Goal: Information Seeking & Learning: Learn about a topic

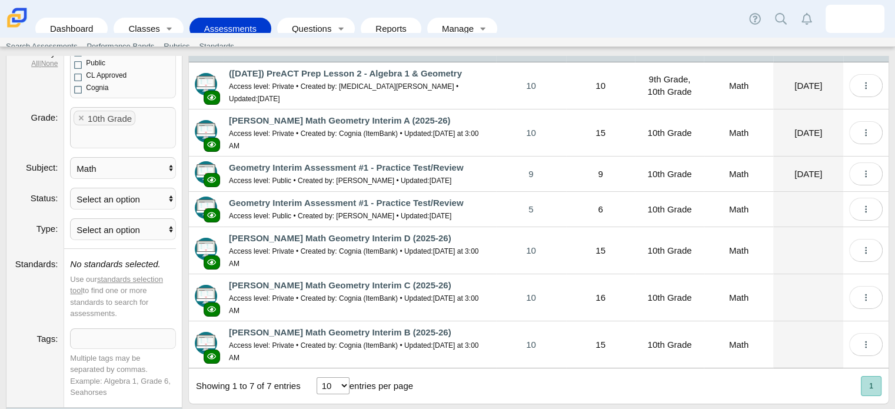
scroll to position [116, 0]
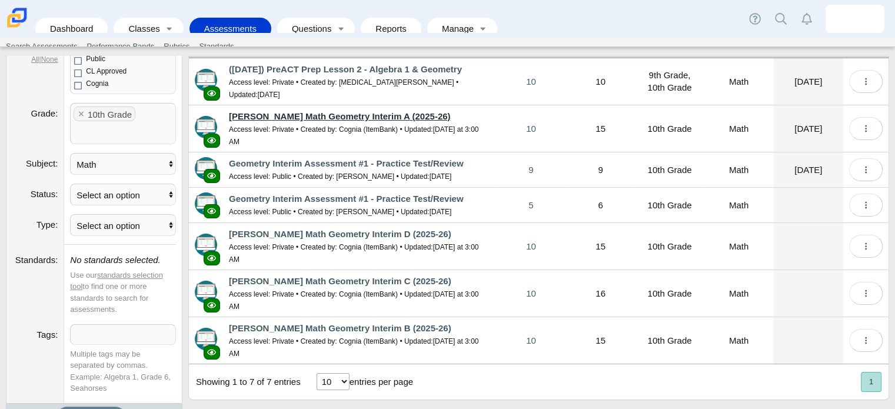
click at [311, 111] on link "[PERSON_NAME] Math Geometry Interim A (2025-26)" at bounding box center [339, 116] width 221 height 10
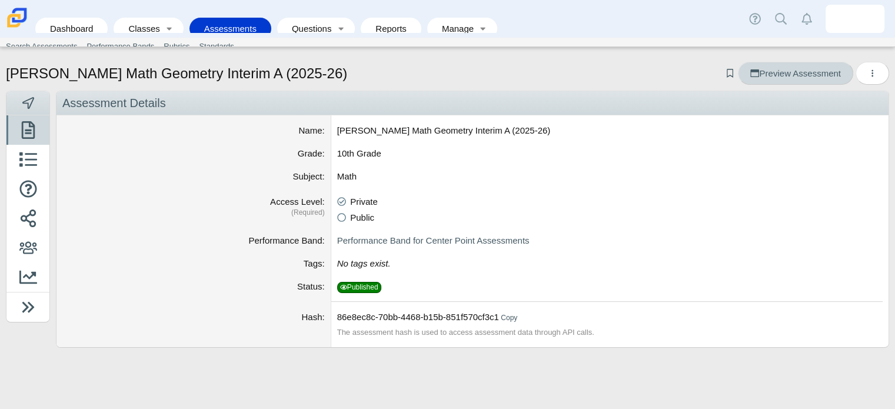
click at [817, 68] on span "Preview Assessment" at bounding box center [795, 73] width 90 height 10
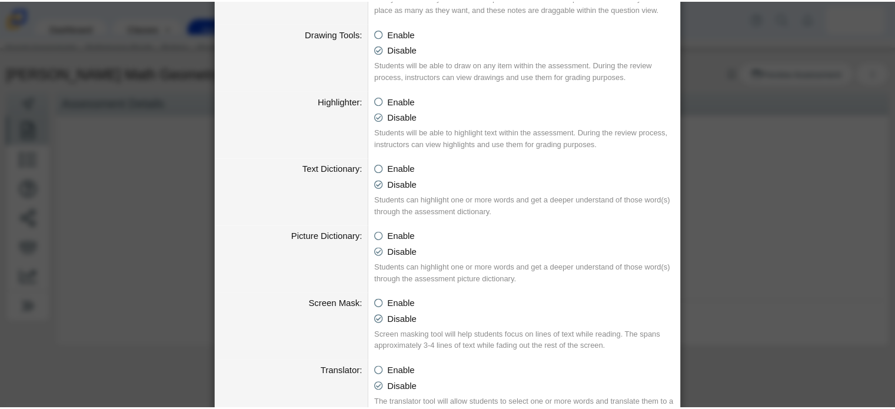
scroll to position [659, 0]
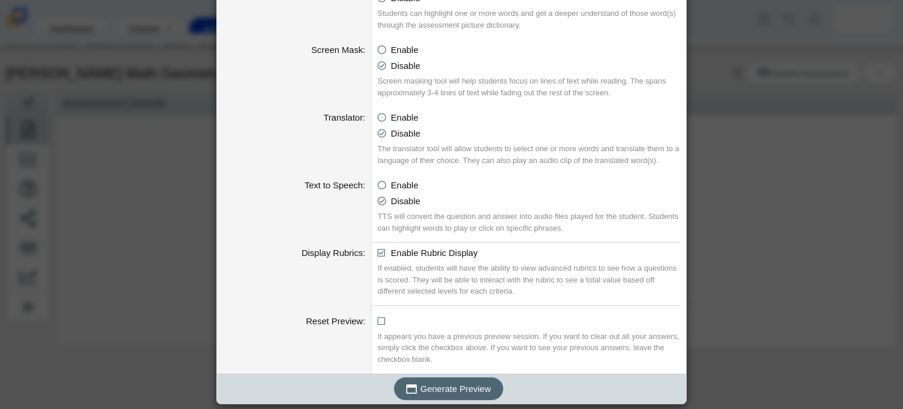
click at [448, 395] on button "Generate Preview" at bounding box center [448, 388] width 109 height 23
click at [772, 239] on div "Generating an Assessment Preview Calculator Enable Basic Calculator Scientific …" at bounding box center [451, 204] width 903 height 409
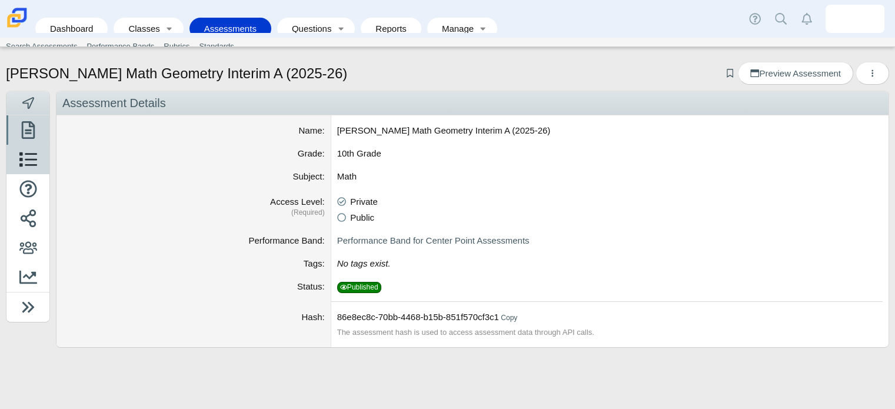
click at [28, 166] on icon at bounding box center [28, 160] width 18 height 18
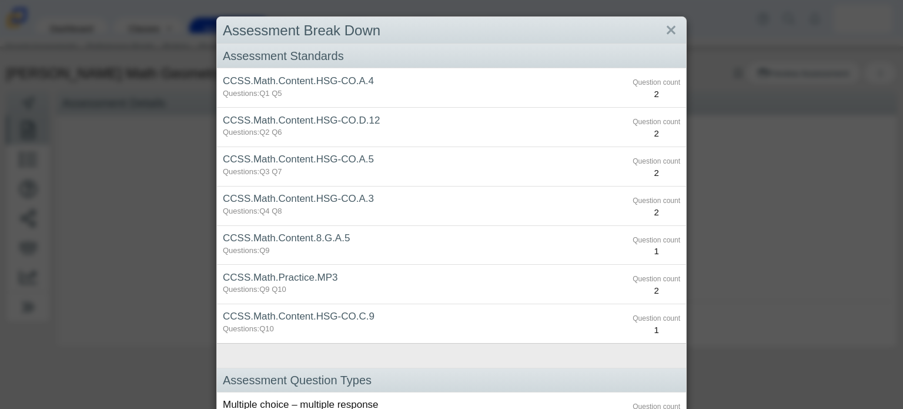
click at [31, 190] on div "Assessment Break Down Assessment Standards CCSS.Math.Content.HSG-CO.A.4 Questio…" at bounding box center [451, 204] width 903 height 409
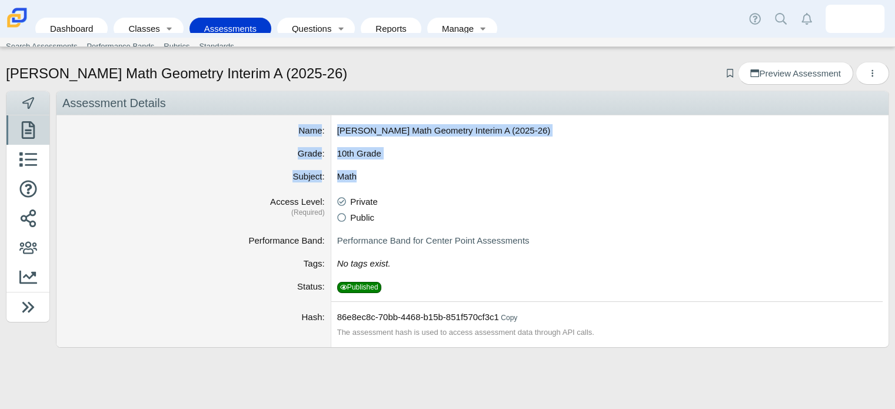
drag, startPoint x: 702, startPoint y: 105, endPoint x: 127, endPoint y: 199, distance: 582.2
click at [127, 199] on div "Assessment Details Name Carmen Math Geometry Interim A (2025-26) Grade 10th Gra…" at bounding box center [472, 219] width 833 height 257
click at [28, 223] on icon at bounding box center [28, 218] width 18 height 18
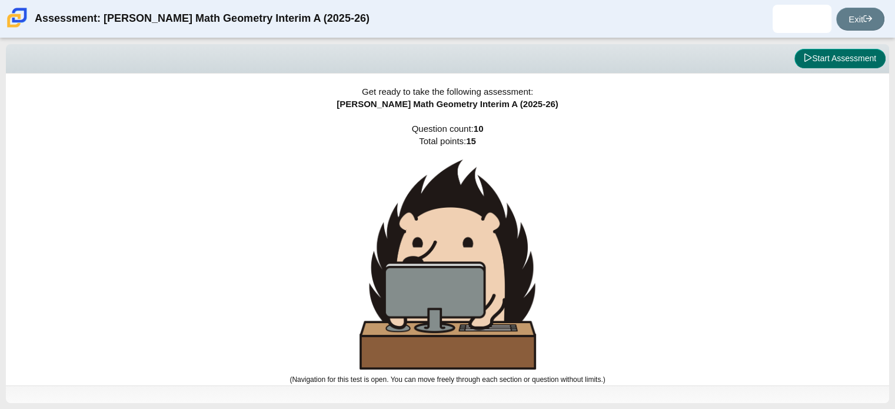
click at [856, 63] on button "Start Assessment" at bounding box center [839, 59] width 91 height 20
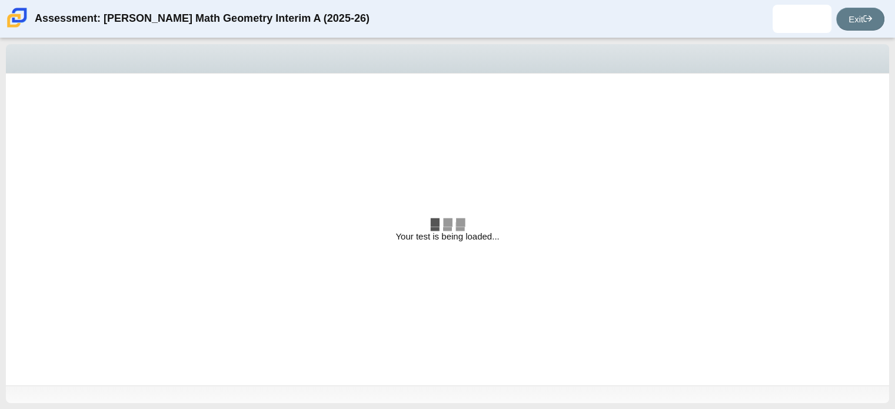
select select "both circles"
select select "are"
select select "all 3 sides"
select select "an equilateral"
select select "are"
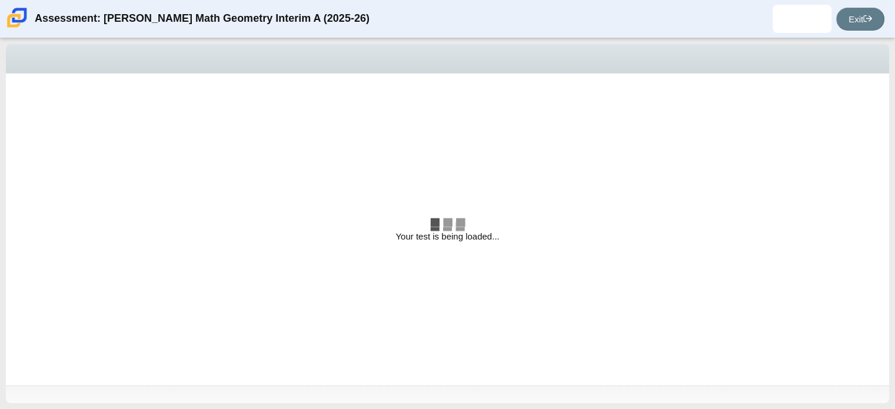
select select "square"
radio input "true"
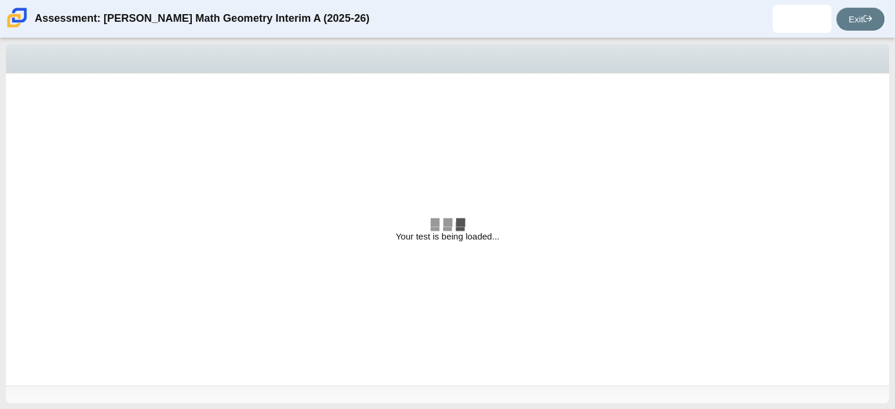
radio input "true"
select select "both circles"
select select "are"
select select "all 3 sides"
select select "an equilateral"
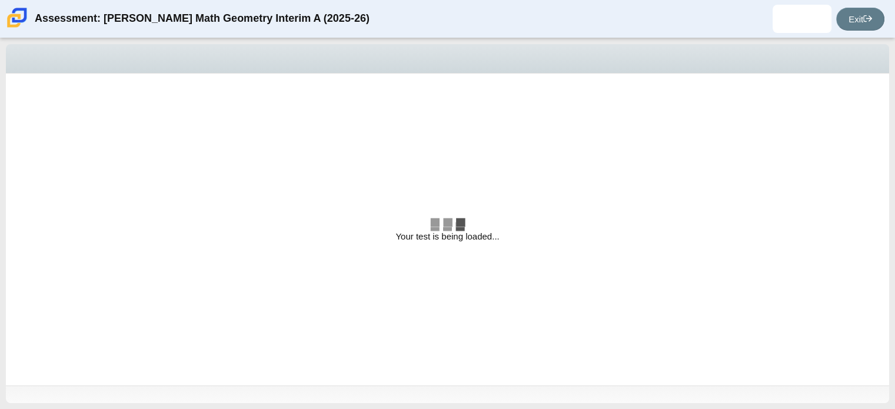
select select "are"
select select "square"
select select "CENT_93707317080_IM"
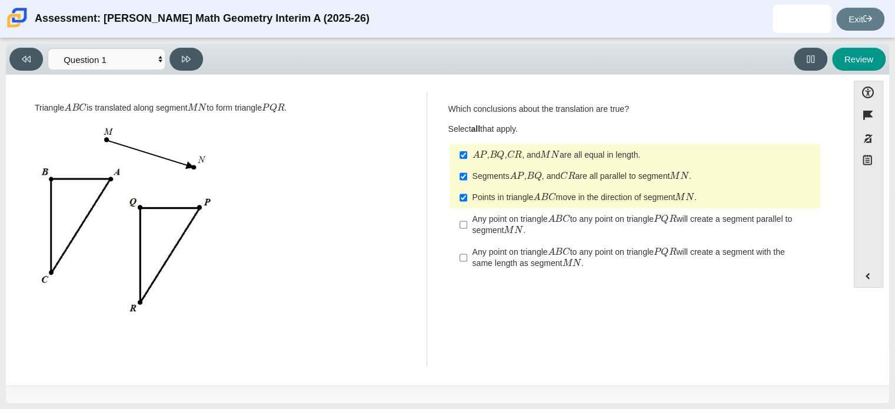
click at [632, 324] on div "Question Which conclusions about the translation are true? Select all that appl…" at bounding box center [636, 229] width 376 height 257
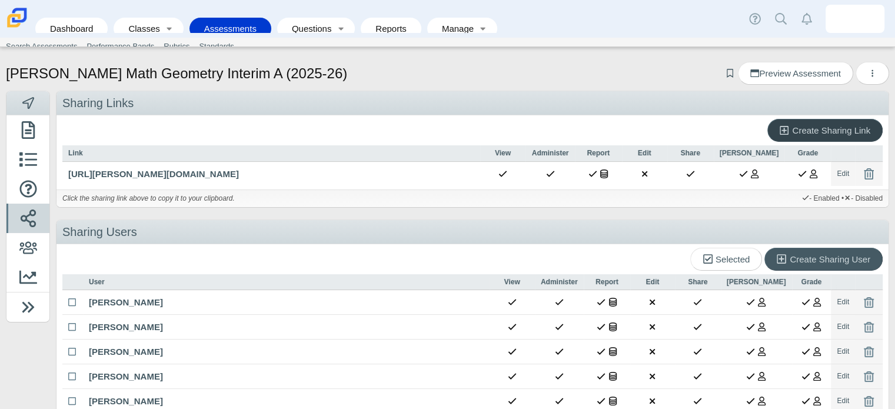
click at [834, 128] on span "Create Sharing Link" at bounding box center [831, 130] width 78 height 10
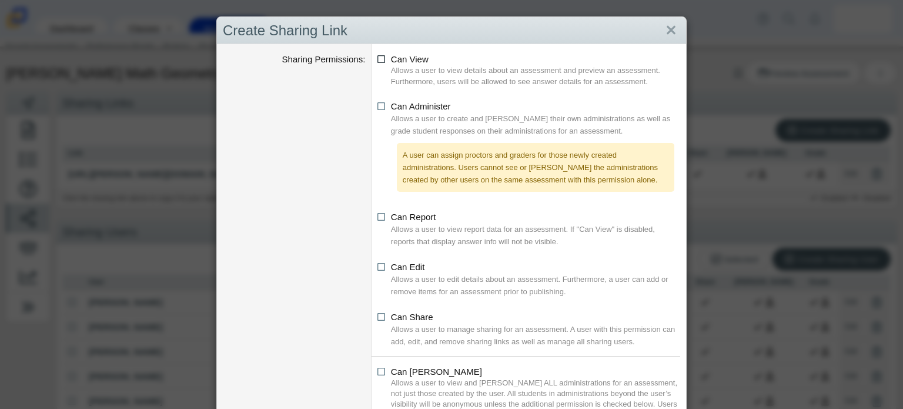
click at [379, 58] on icon at bounding box center [382, 57] width 9 height 8
click at [379, 58] on input "Can View" at bounding box center [381, 56] width 8 height 8
checkbox input "true"
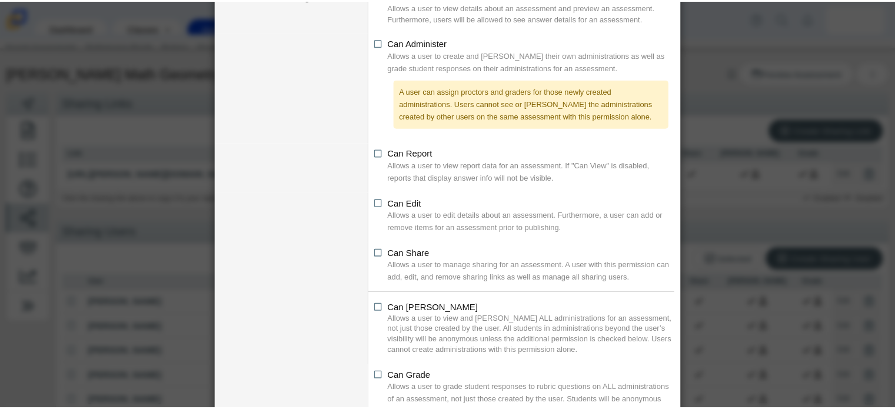
scroll to position [118, 0]
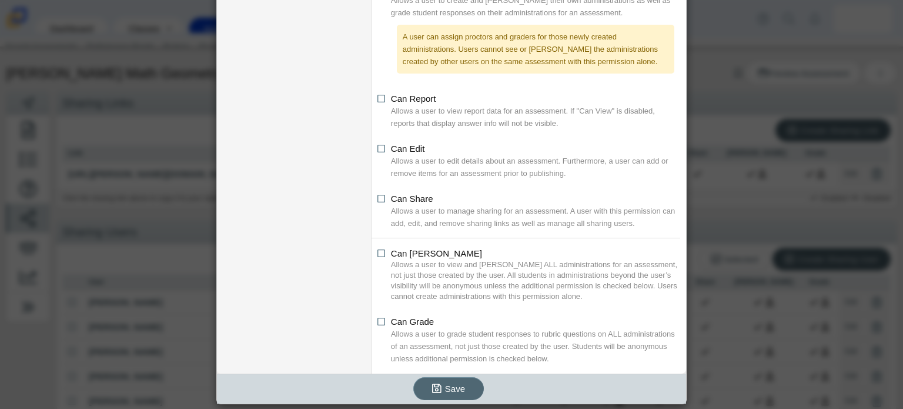
click at [447, 385] on span "Save" at bounding box center [455, 388] width 20 height 10
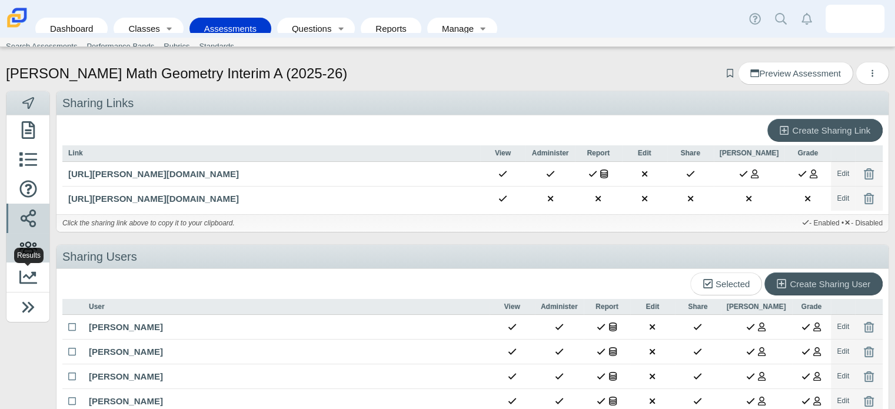
click at [28, 242] on use at bounding box center [28, 247] width 18 height 12
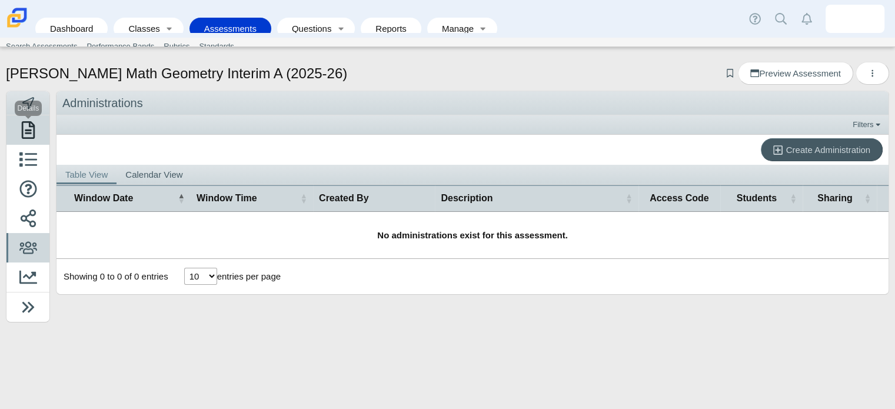
click at [24, 126] on icon at bounding box center [28, 130] width 18 height 18
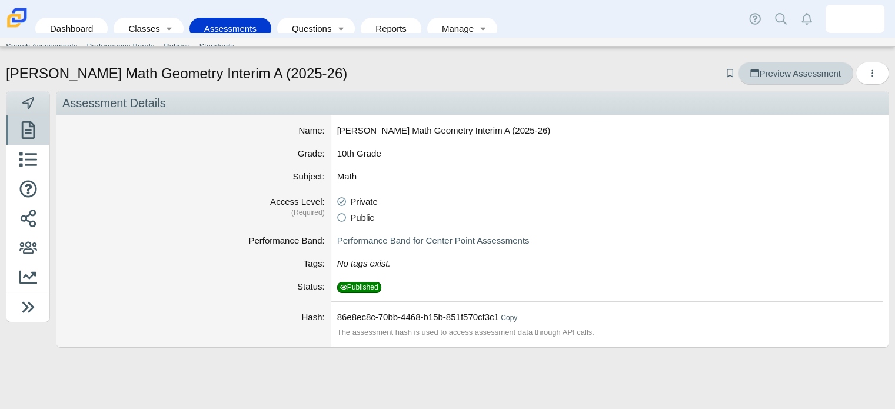
click at [796, 74] on span "Preview Assessment" at bounding box center [795, 73] width 90 height 10
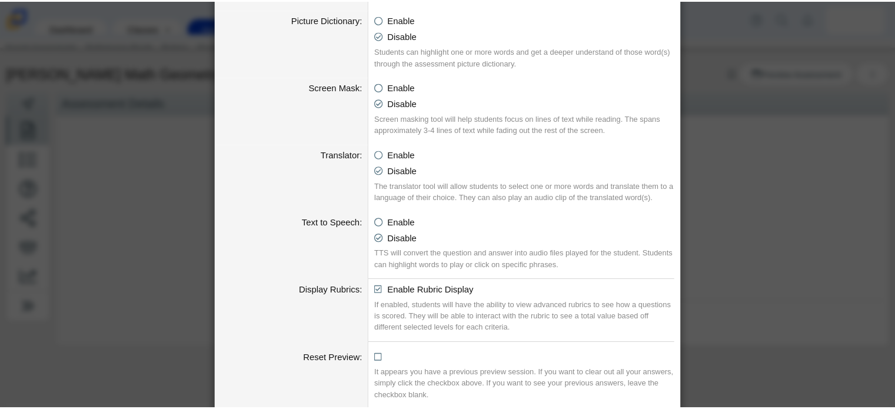
scroll to position [659, 0]
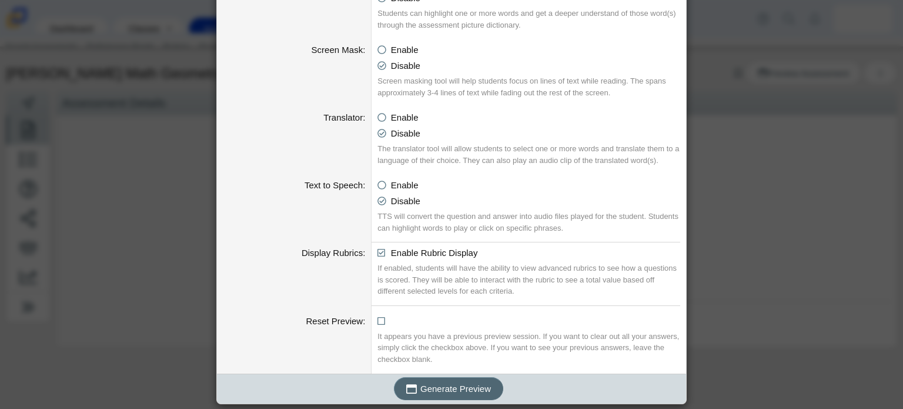
click at [429, 388] on span "Generate Preview" at bounding box center [456, 388] width 71 height 10
click at [703, 156] on div "Generating an Assessment Preview Calculator Enable Basic Calculator Scientific …" at bounding box center [451, 204] width 903 height 409
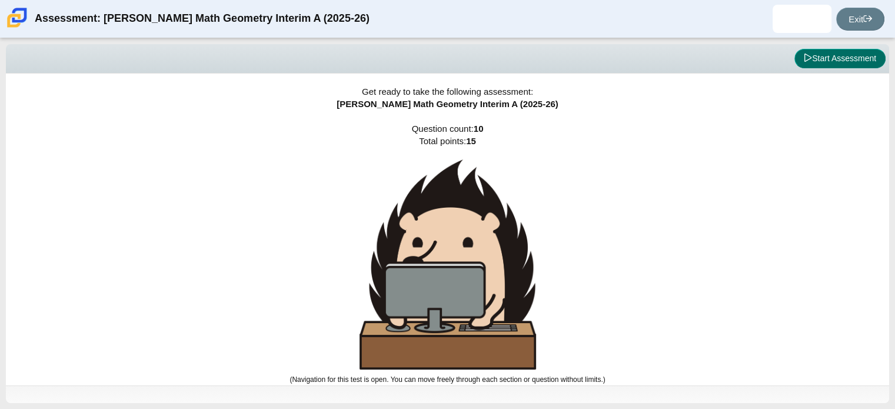
click at [852, 60] on button "Start Assessment" at bounding box center [839, 59] width 91 height 20
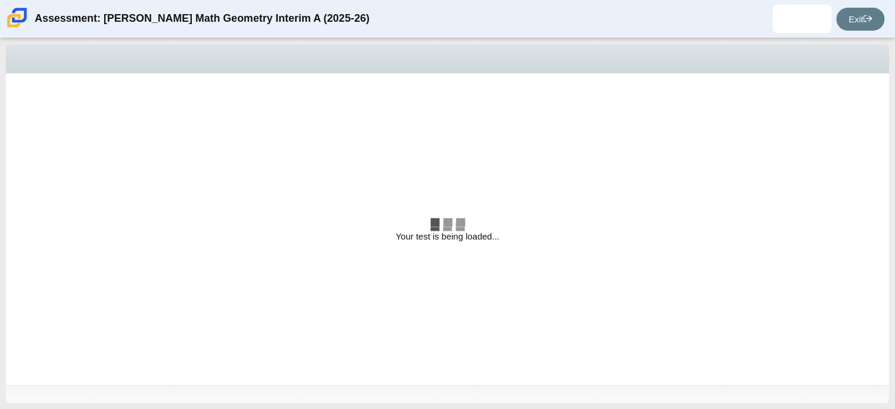
select select "both circles"
select select "are"
select select "all 3 sides"
select select "an equilateral"
select select "are"
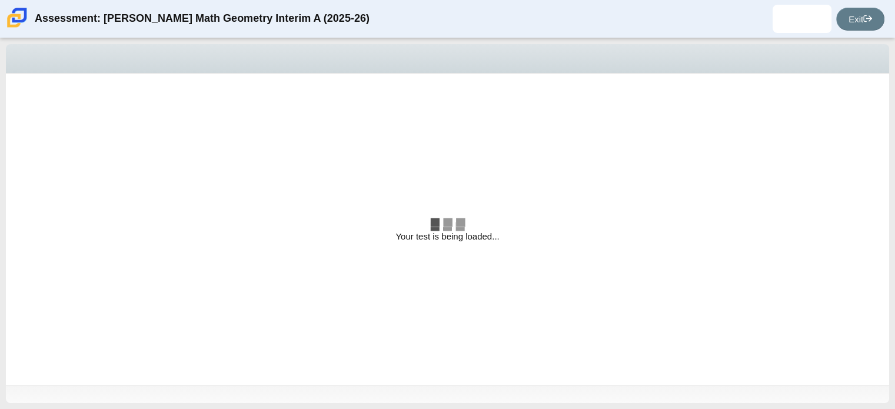
select select "square"
radio input "true"
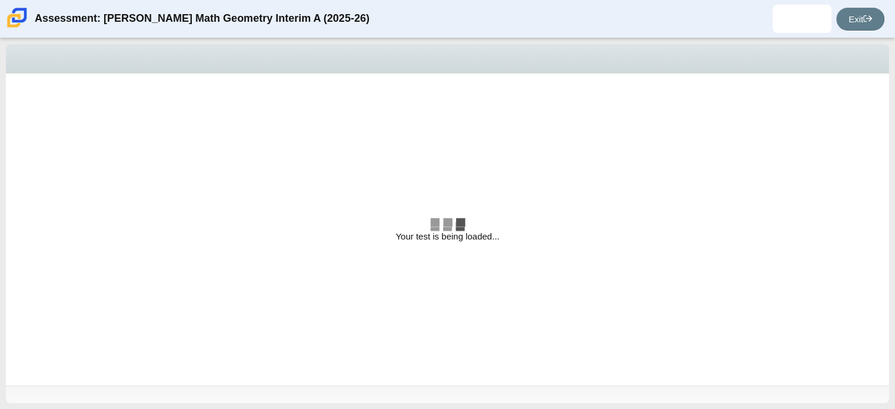
radio input "true"
select select "CENT_93707317080_IM"
select select "both circles"
select select "are"
select select "all 3 sides"
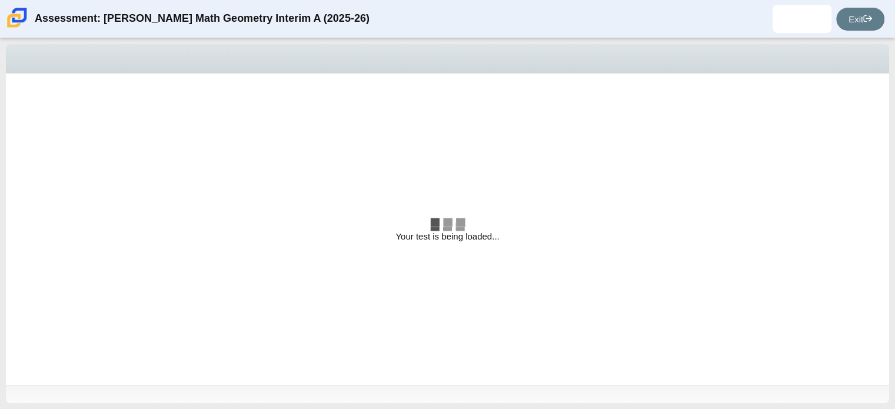
select select "an equilateral"
select select "are"
select select "square"
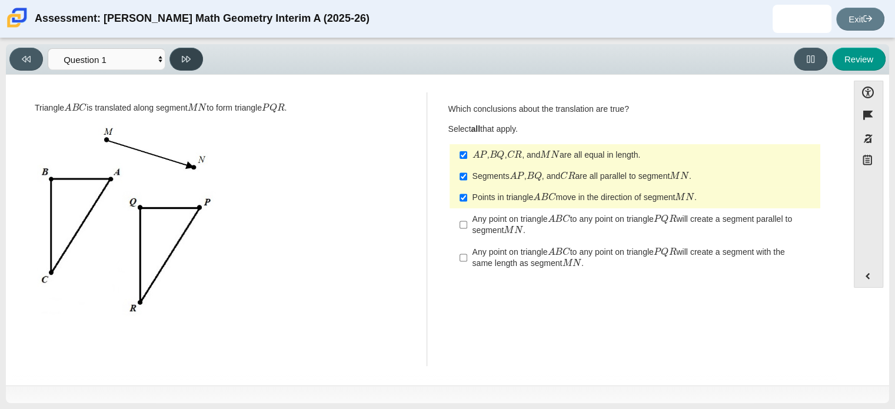
click at [188, 61] on icon at bounding box center [186, 59] width 9 height 6
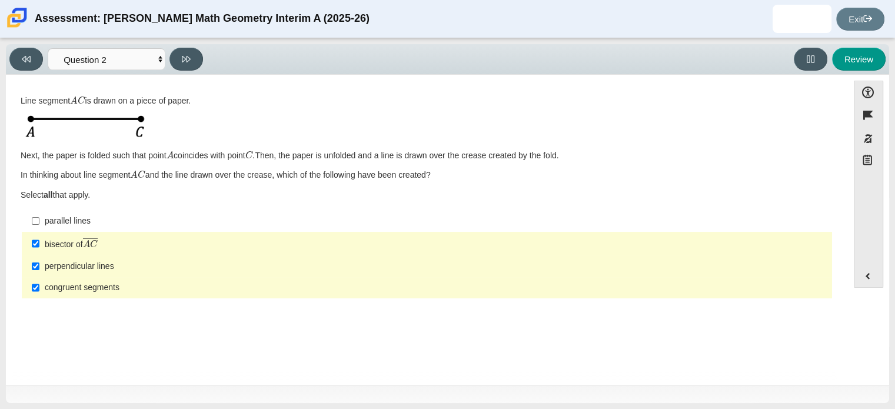
drag, startPoint x: 188, startPoint y: 61, endPoint x: 145, endPoint y: 114, distance: 68.3
click at [145, 114] on div "Line segment A C is drawn on a piece of paper. Next, the paper is folded such t…" at bounding box center [427, 147] width 812 height 105
click at [186, 66] on button at bounding box center [186, 59] width 34 height 23
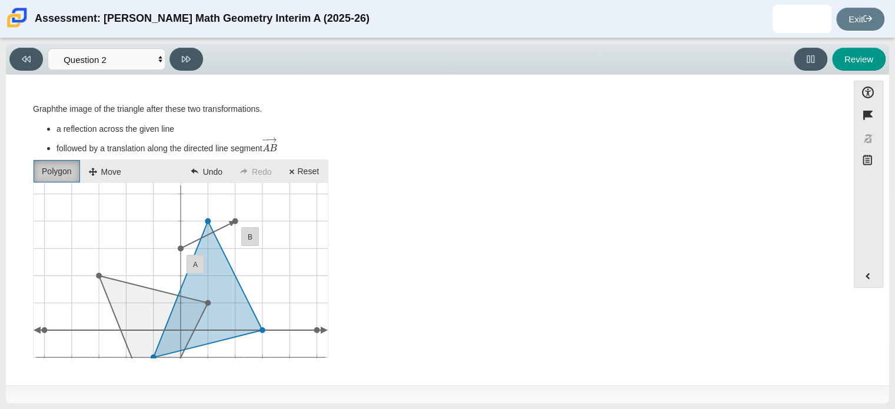
click at [225, 291] on polygon "You have entered the graph." at bounding box center [208, 289] width 109 height 136
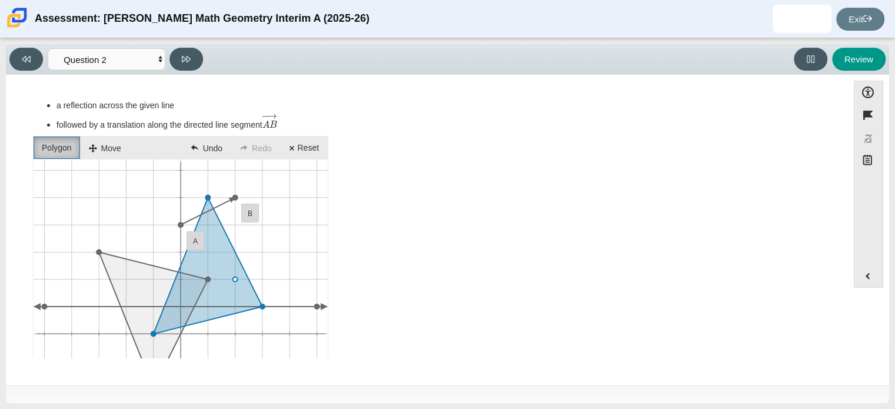
scroll to position [14, 0]
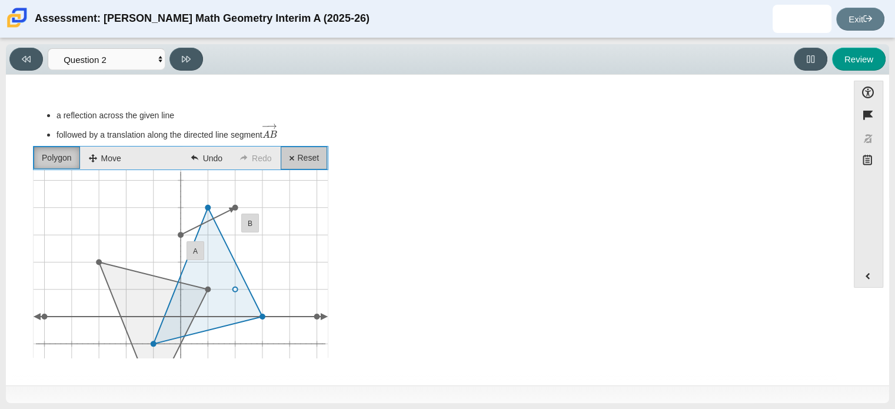
click at [304, 155] on li "Reset" at bounding box center [304, 157] width 46 height 23
drag, startPoint x: 304, startPoint y: 155, endPoint x: 283, endPoint y: 159, distance: 21.1
click at [283, 159] on li "Reset" at bounding box center [304, 157] width 46 height 23
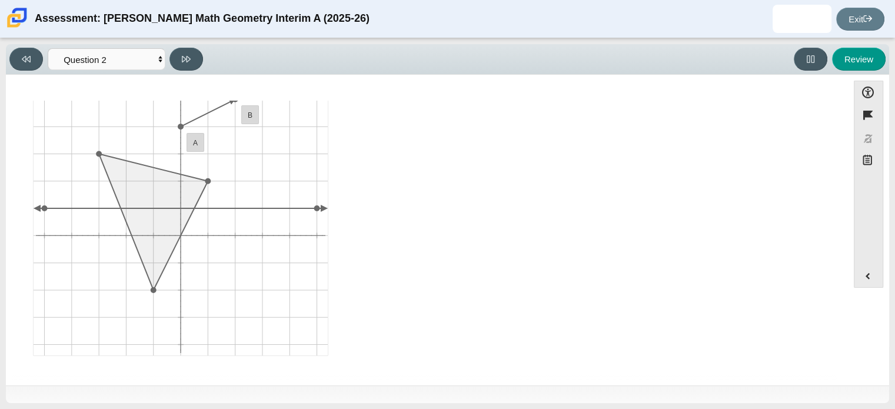
scroll to position [0, 0]
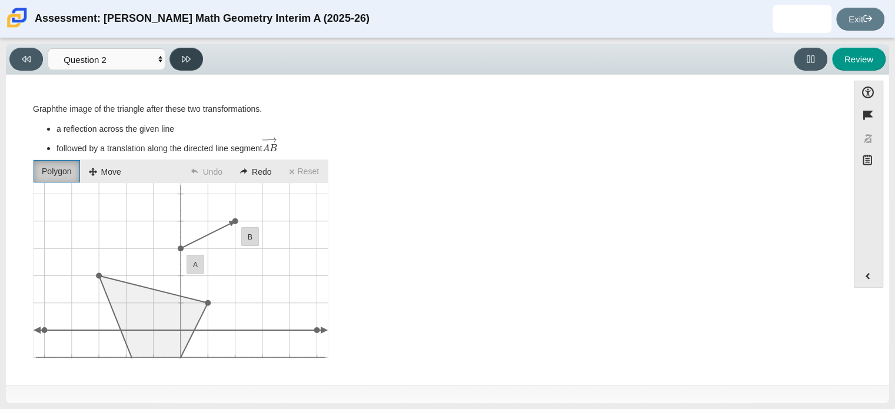
click at [193, 56] on button at bounding box center [186, 59] width 34 height 23
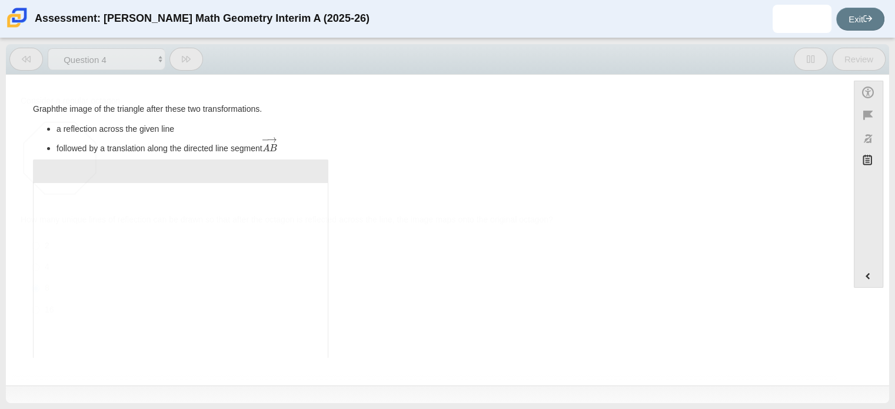
click at [193, 56] on button at bounding box center [186, 59] width 34 height 23
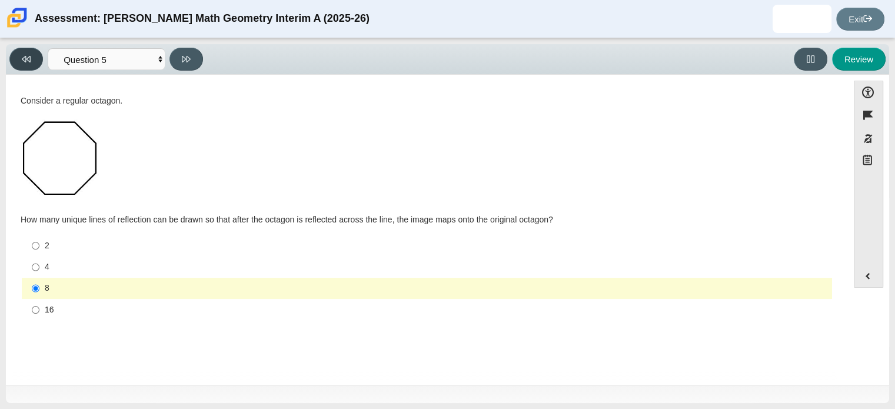
click at [25, 54] on button at bounding box center [26, 59] width 34 height 23
click at [179, 53] on button at bounding box center [186, 59] width 34 height 23
select select "CENT_93707318553"
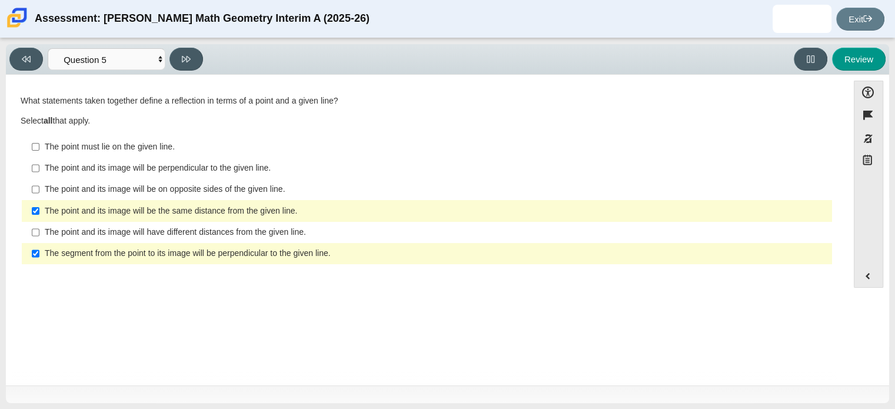
click at [39, 187] on label "The point and its image will be on opposite sides of the given line. The point …" at bounding box center [428, 189] width 808 height 21
click at [39, 187] on input "The point and its image will be on opposite sides of the given line. The point …" at bounding box center [36, 189] width 8 height 21
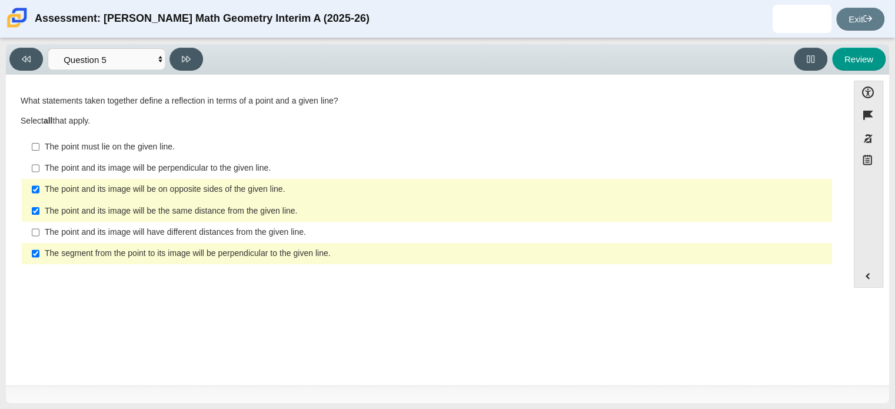
click at [446, 198] on label "The point and its image will be on opposite sides of the given line. The point …" at bounding box center [428, 189] width 808 height 21
click at [39, 198] on input "The point and its image will be on opposite sides of the given line. The point …" at bounding box center [36, 189] width 8 height 21
checkbox input "false"
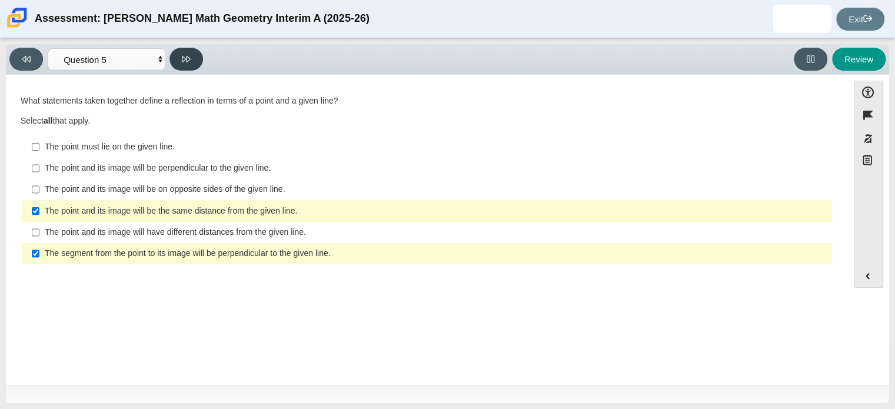
click at [182, 58] on icon at bounding box center [186, 59] width 9 height 9
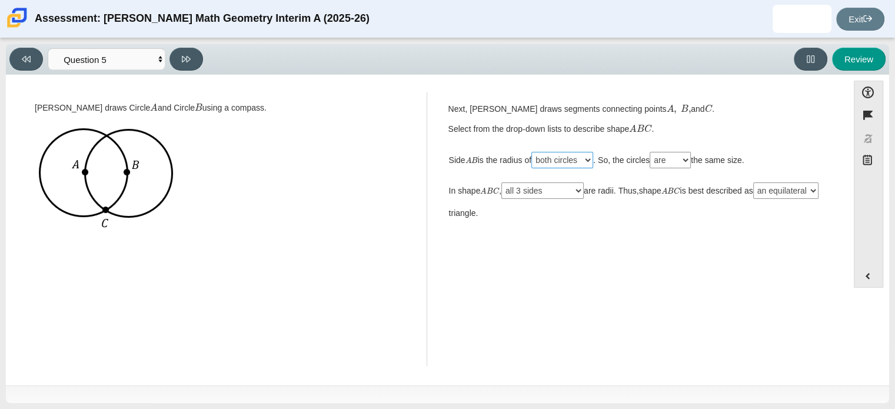
click at [552, 164] on select "Circle A only Circle B only both circles" at bounding box center [562, 160] width 62 height 16
click at [753, 199] on select "a right an isosceles an equilateral" at bounding box center [785, 190] width 65 height 16
click at [195, 66] on button at bounding box center [186, 59] width 34 height 23
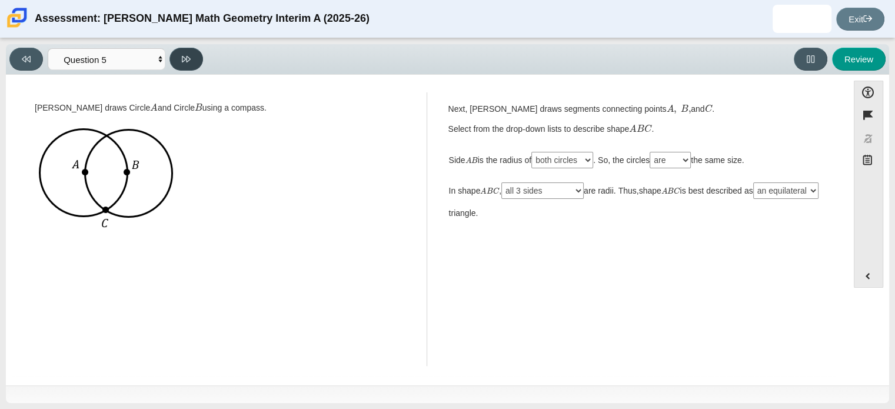
select select "G-CO.A.5_I_11-25-24"
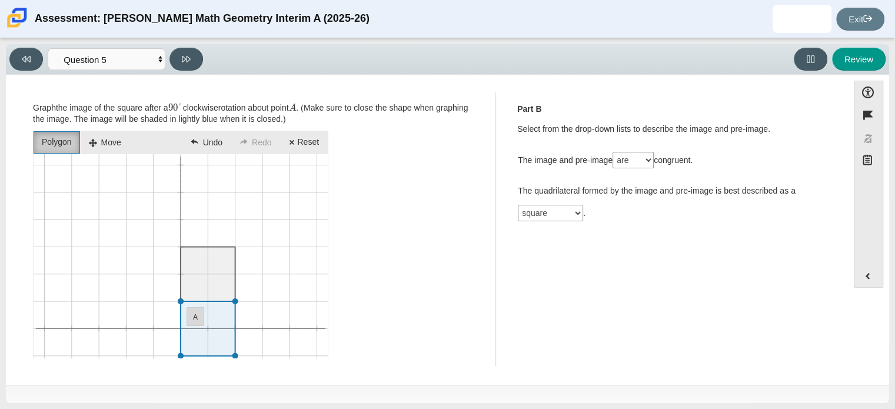
scroll to position [21, 0]
click at [315, 145] on li "Reset" at bounding box center [304, 142] width 46 height 23
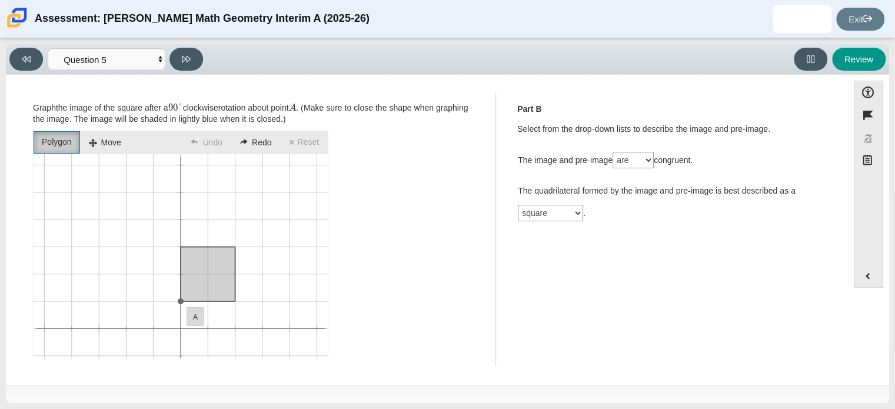
click at [209, 282] on polygon "You have entered the graph." at bounding box center [208, 273] width 55 height 55
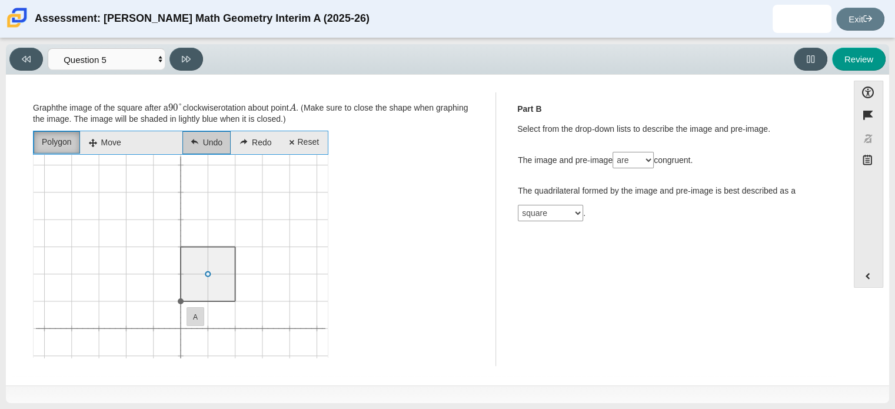
click at [209, 142] on li "Undo" at bounding box center [206, 142] width 48 height 23
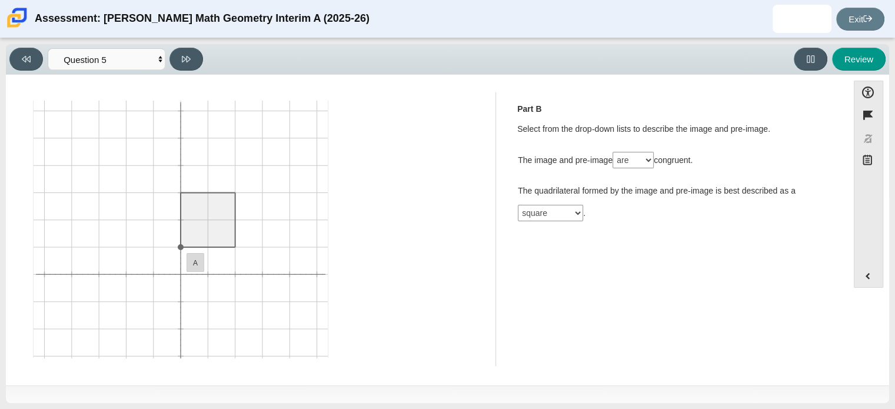
scroll to position [78, 0]
click at [234, 298] on icon "You have entered the graph." at bounding box center [181, 245] width 294 height 294
click at [234, 245] on line "You have entered the graph." at bounding box center [208, 245] width 55 height 0
click at [181, 301] on line "You have entered the graph." at bounding box center [181, 244] width 0 height 289
click at [183, 246] on icon "You have entered the graph." at bounding box center [181, 245] width 294 height 294
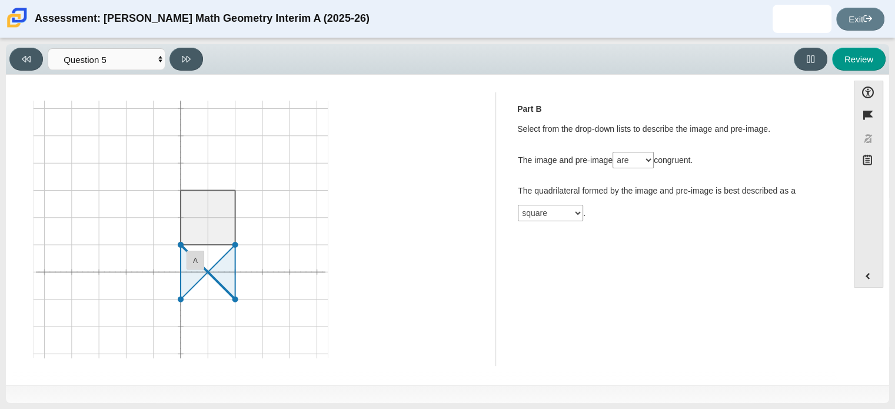
click at [221, 286] on icon "You have entered the graph." at bounding box center [181, 245] width 294 height 294
click at [254, 340] on icon "You have entered the graph." at bounding box center [181, 245] width 294 height 294
click at [179, 241] on icon "You have entered the graph." at bounding box center [181, 245] width 294 height 294
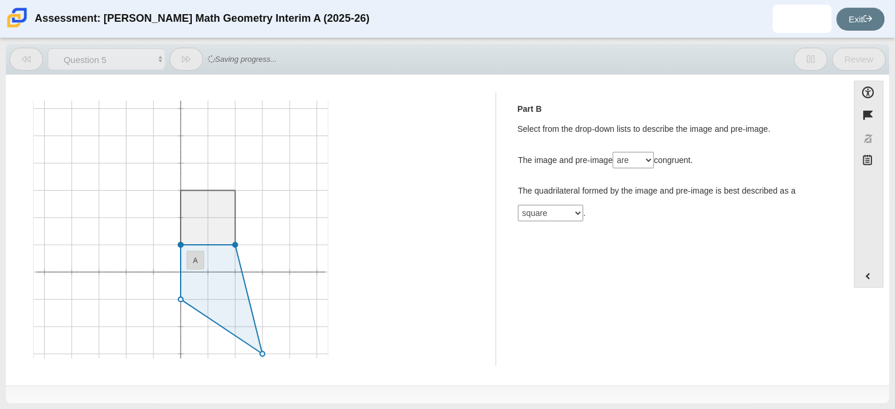
click at [179, 296] on ellipse "You have entered the graph." at bounding box center [180, 298] width 5 height 5
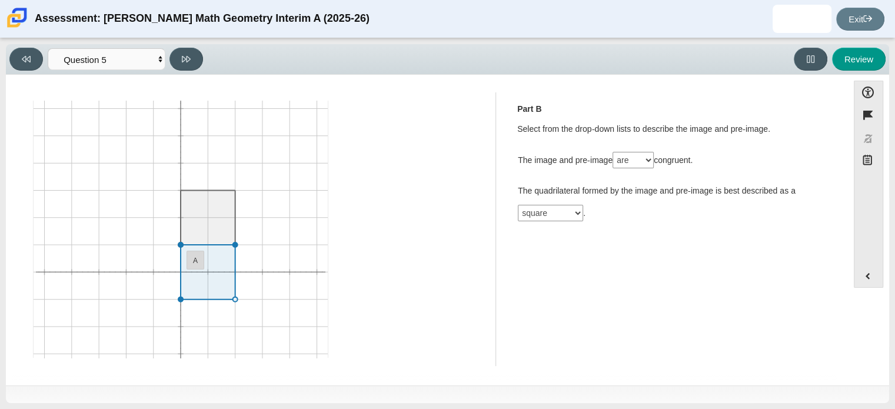
click at [231, 296] on icon "You have entered the graph." at bounding box center [181, 245] width 294 height 294
click at [574, 196] on p "The quadrilateral formed by the image and pre-image is best described as a squa…" at bounding box center [669, 202] width 303 height 45
click at [564, 206] on select "square rectangle parallelogram" at bounding box center [550, 213] width 65 height 16
select select "rectangle"
click at [518, 205] on select "square rectangle parallelogram" at bounding box center [550, 213] width 65 height 16
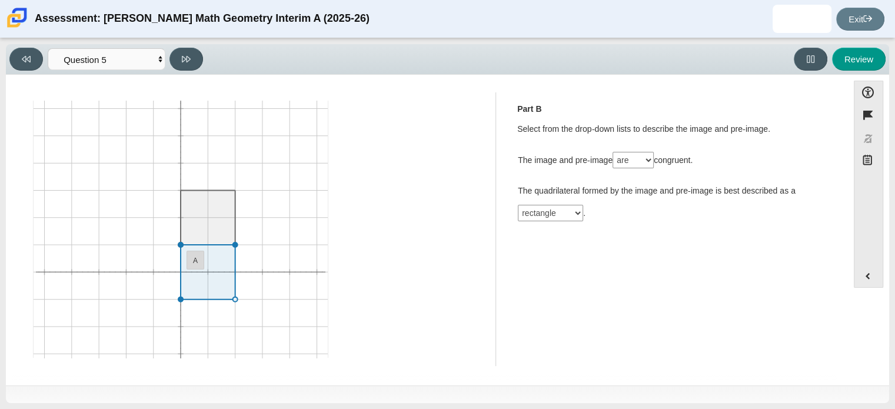
click at [563, 202] on p "The quadrilateral formed by the image and pre-image is best described as a squa…" at bounding box center [669, 202] width 303 height 45
click at [182, 63] on icon at bounding box center [186, 59] width 9 height 9
select select "CENT_82914792"
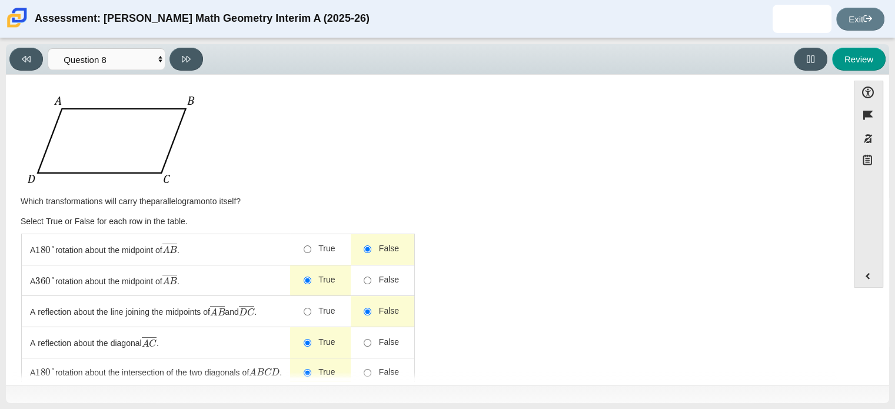
scroll to position [24, 0]
click at [309, 312] on input "True" at bounding box center [308, 312] width 8 height 8
radio input "true"
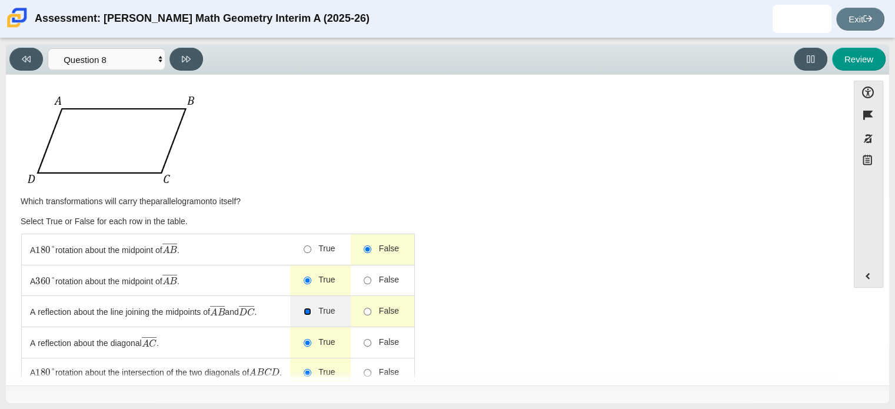
radio input "true"
click at [399, 305] on span "False" at bounding box center [385, 311] width 28 height 12
click at [371, 308] on input "False" at bounding box center [367, 312] width 8 height 8
radio input "true"
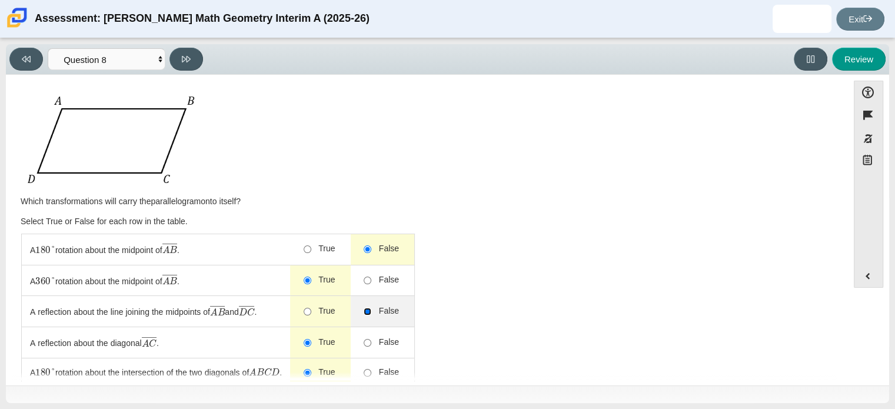
radio input "true"
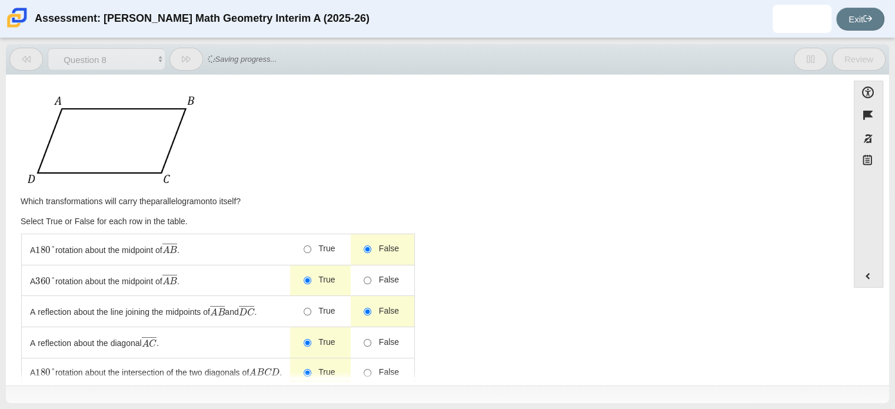
click at [399, 305] on span "False" at bounding box center [385, 311] width 28 height 12
click at [371, 308] on input "False" at bounding box center [367, 312] width 8 height 8
radio input "true"
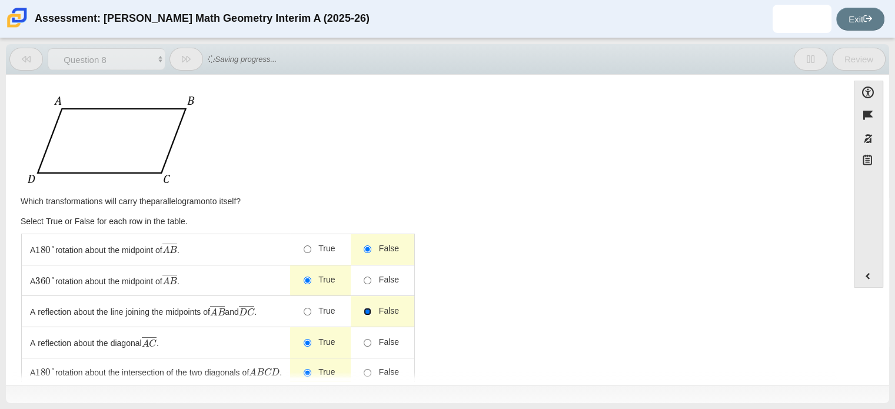
radio input "true"
click at [318, 313] on span "True" at bounding box center [323, 311] width 24 height 12
click at [311, 313] on input "True" at bounding box center [308, 312] width 8 height 8
radio input "true"
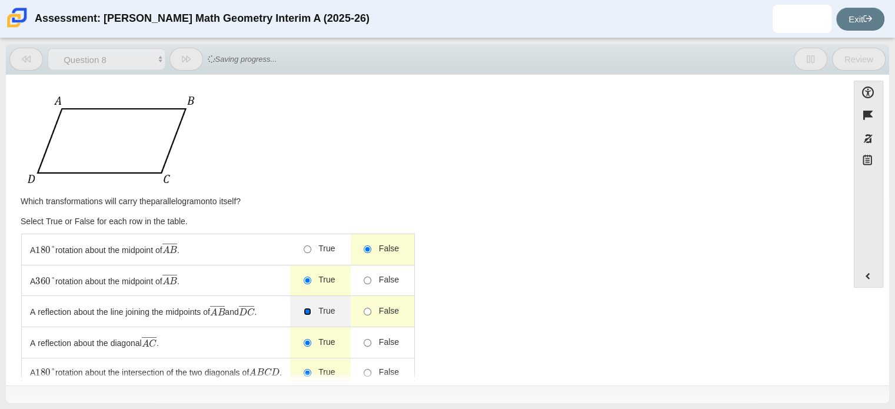
radio input "true"
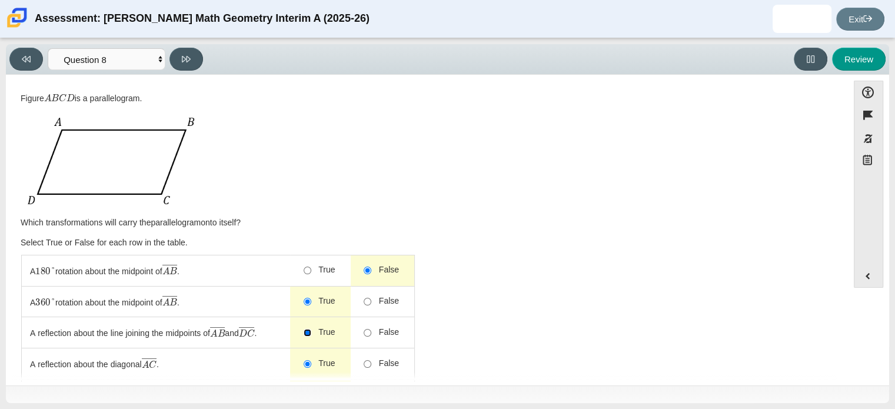
scroll to position [2, 0]
click at [383, 331] on span "False" at bounding box center [385, 332] width 28 height 12
click at [371, 331] on input "False" at bounding box center [367, 333] width 8 height 8
radio input "true"
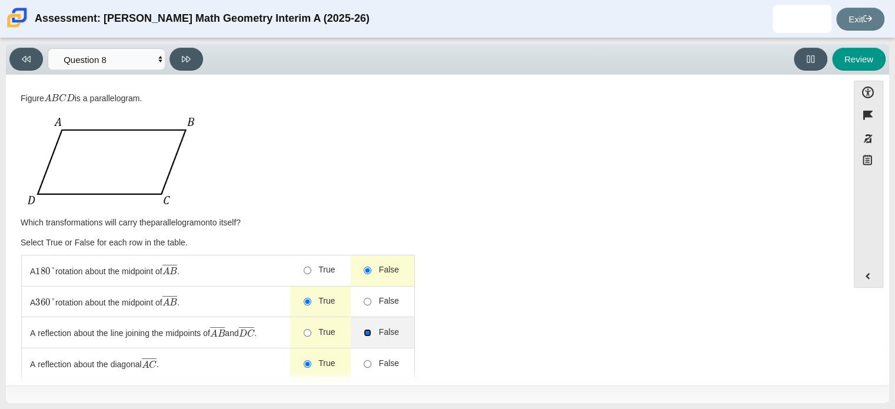
radio input "true"
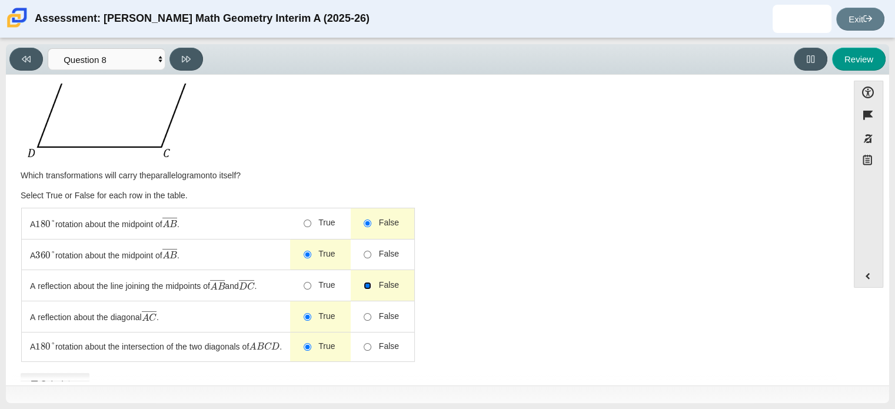
scroll to position [51, 0]
click at [388, 315] on span "False" at bounding box center [385, 315] width 28 height 12
click at [371, 315] on input "False" at bounding box center [367, 315] width 8 height 8
radio input "true"
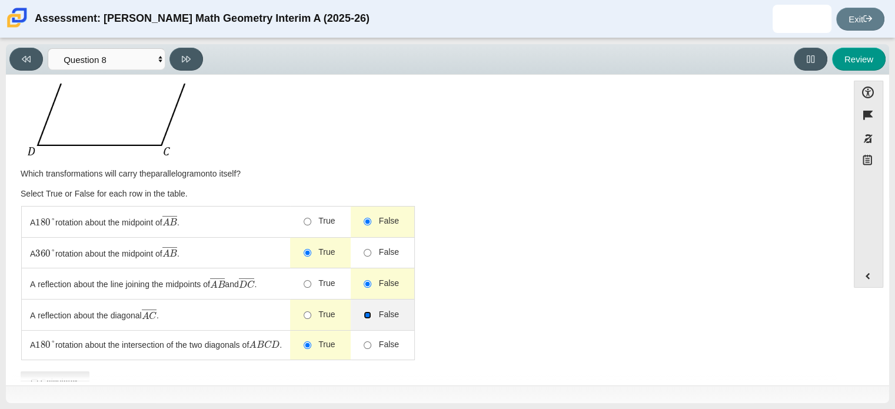
radio input "true"
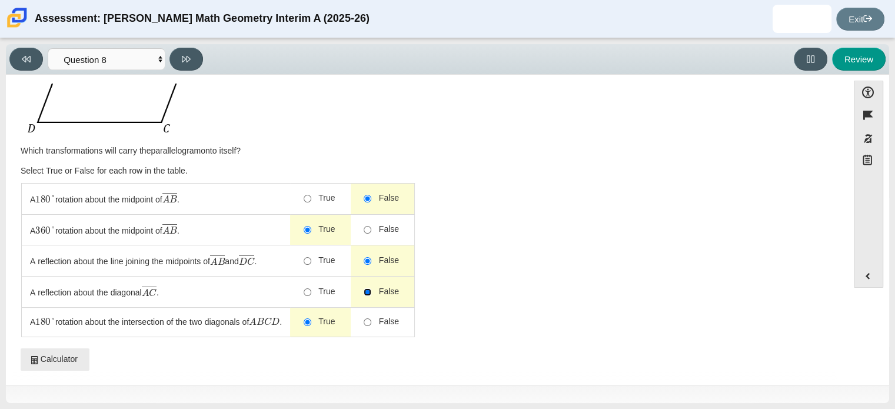
scroll to position [73, 0]
click at [77, 324] on span "A 180 ° rotation about the intersection of the two diagonals of A B C D ." at bounding box center [156, 324] width 252 height 12
click at [179, 62] on button at bounding box center [186, 59] width 34 height 23
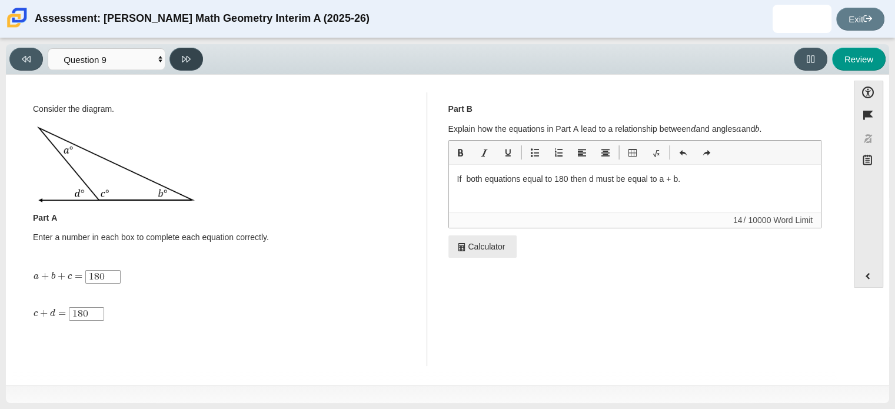
click at [188, 67] on button at bounding box center [186, 59] width 34 height 23
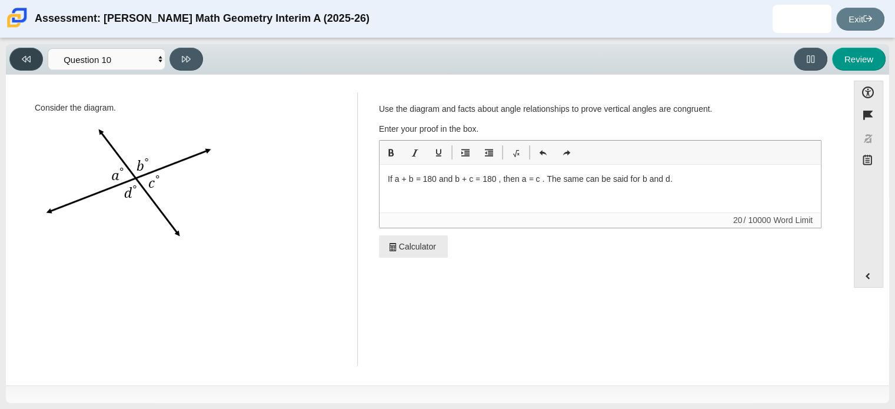
click at [26, 50] on button at bounding box center [26, 59] width 34 height 23
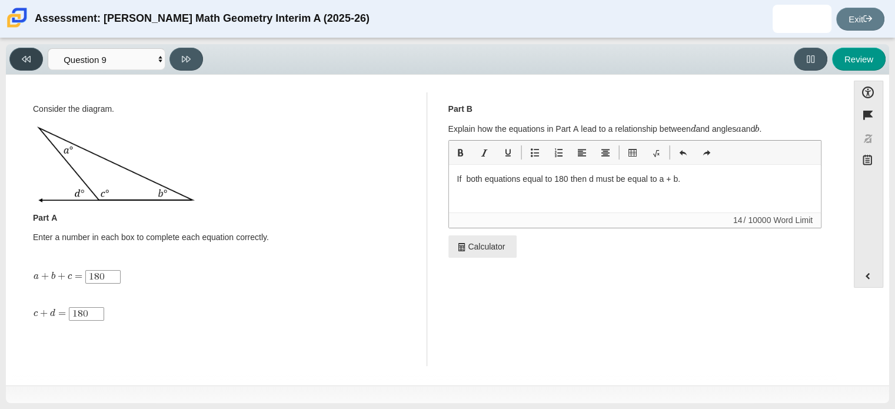
click at [26, 50] on button at bounding box center [26, 59] width 34 height 23
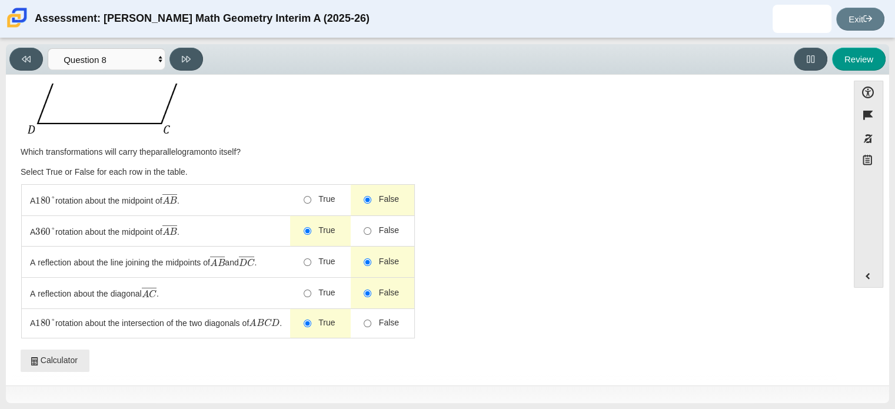
scroll to position [0, 0]
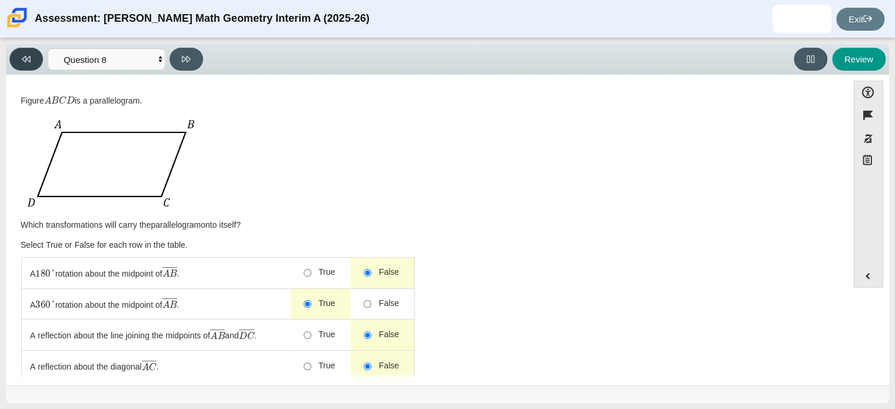
click at [31, 55] on button at bounding box center [26, 59] width 34 height 23
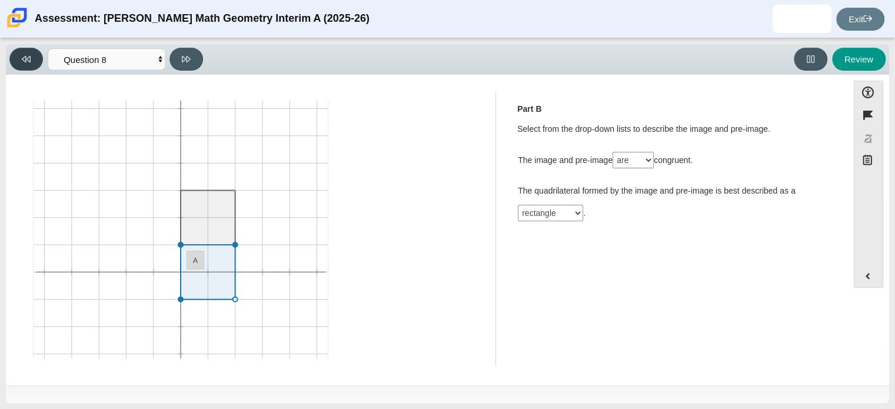
click at [31, 55] on button at bounding box center [26, 59] width 34 height 23
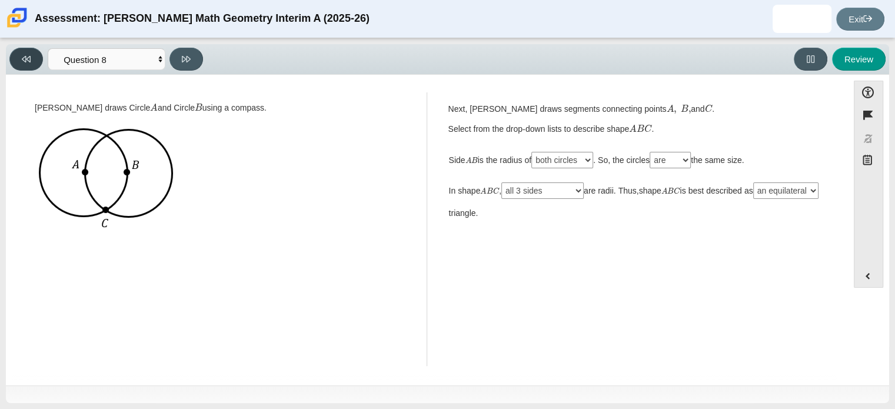
click at [31, 55] on button at bounding box center [26, 59] width 34 height 23
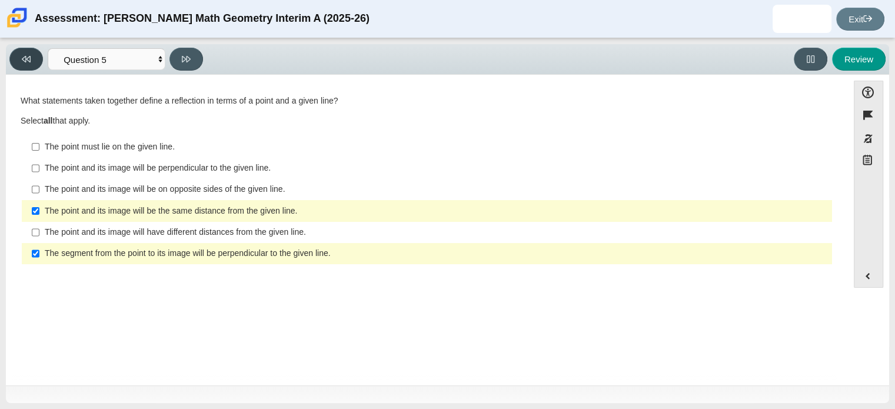
click at [31, 55] on button at bounding box center [26, 59] width 34 height 23
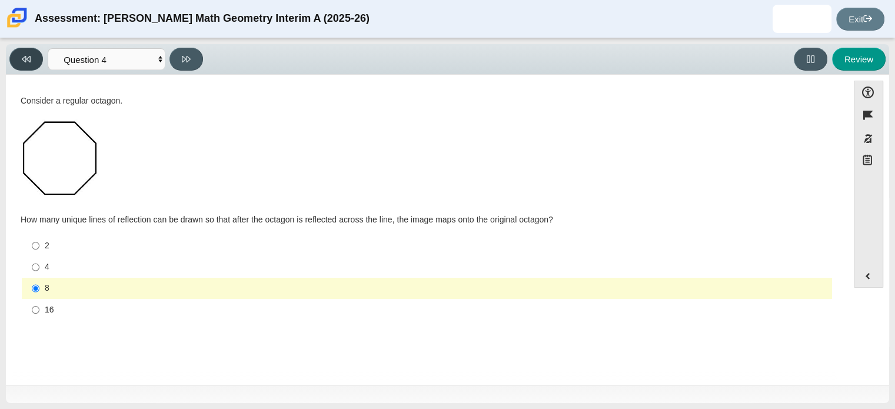
click at [31, 55] on button at bounding box center [26, 59] width 34 height 23
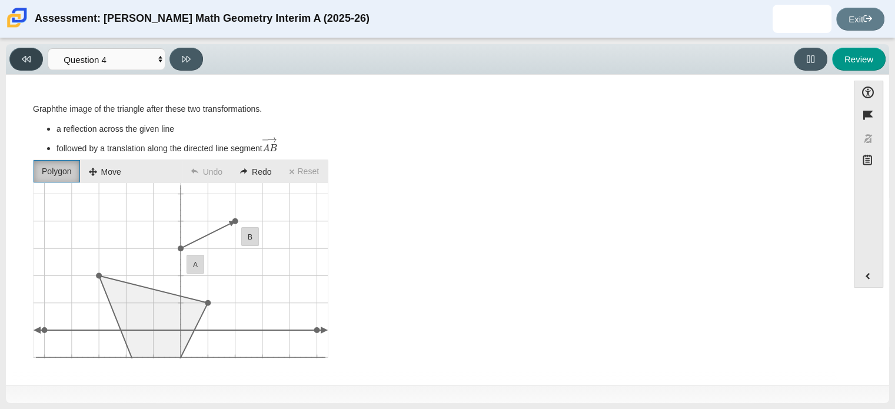
click at [31, 55] on button at bounding box center [26, 59] width 34 height 23
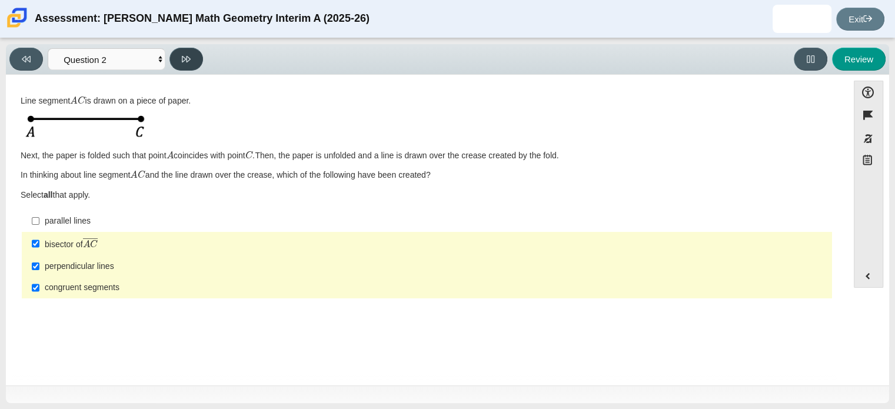
click at [191, 59] on button at bounding box center [186, 59] width 34 height 23
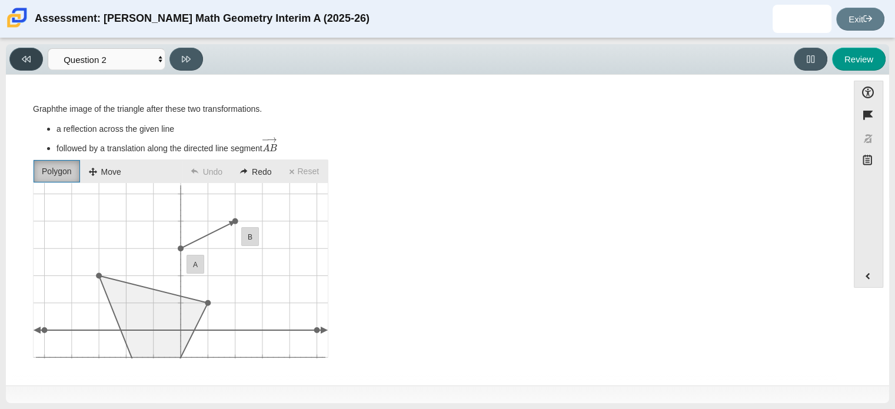
click at [34, 59] on button at bounding box center [26, 59] width 34 height 23
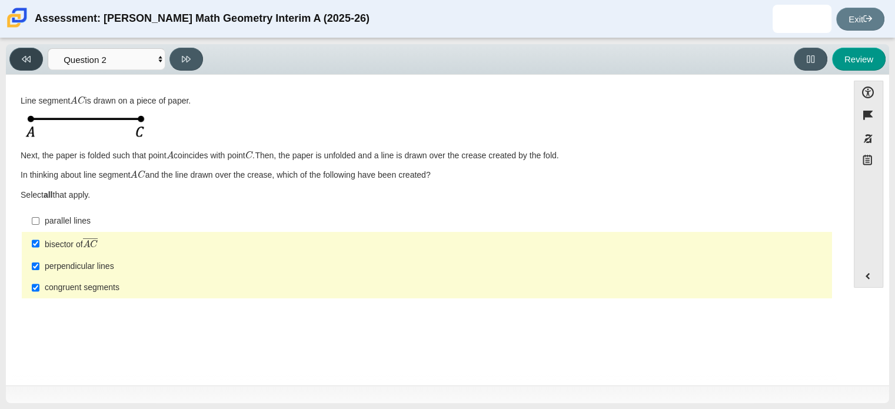
click at [34, 59] on button at bounding box center [26, 59] width 34 height 23
select select "CENT_93707317080_IM"
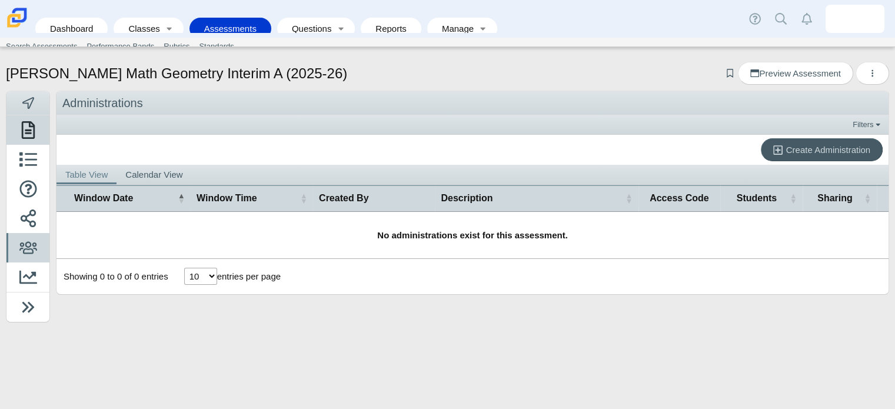
click at [23, 135] on icon at bounding box center [28, 130] width 18 height 18
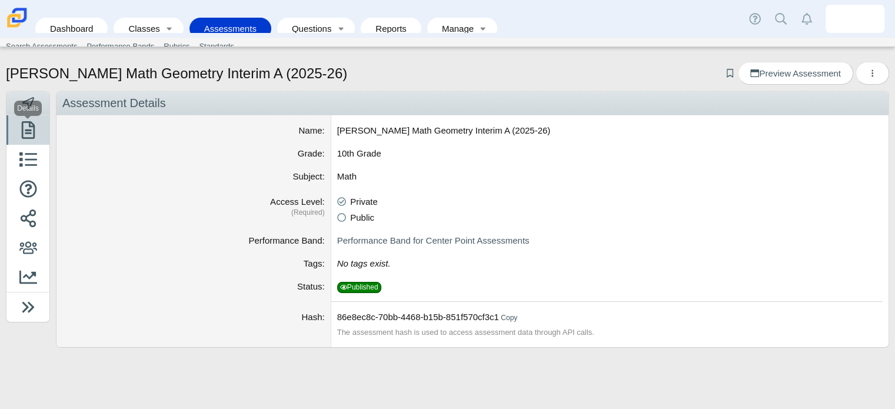
click at [24, 108] on div "Details" at bounding box center [28, 109] width 28 height 16
click at [33, 93] on h3 "Navigation" at bounding box center [27, 103] width 43 height 24
click at [31, 103] on use at bounding box center [28, 103] width 12 height 12
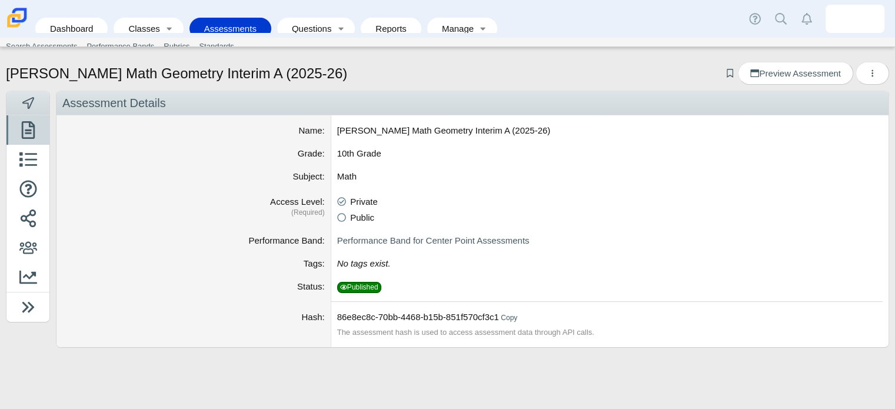
click at [31, 103] on use at bounding box center [28, 103] width 12 height 12
click at [64, 18] on link "Dashboard" at bounding box center [71, 29] width 61 height 22
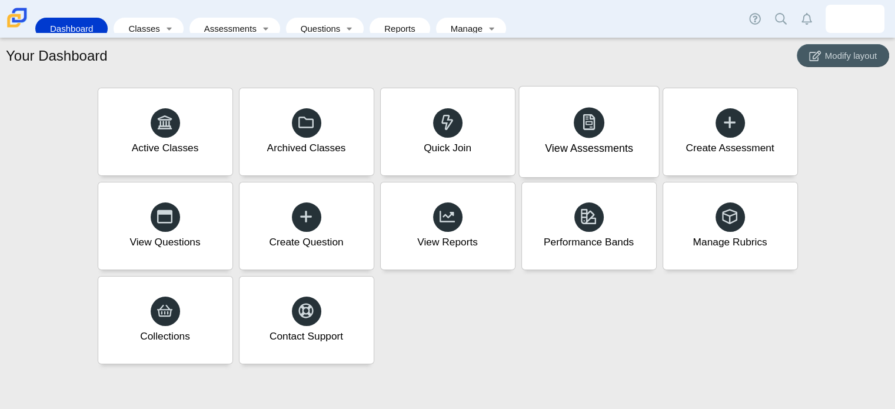
click at [598, 120] on div at bounding box center [588, 122] width 31 height 31
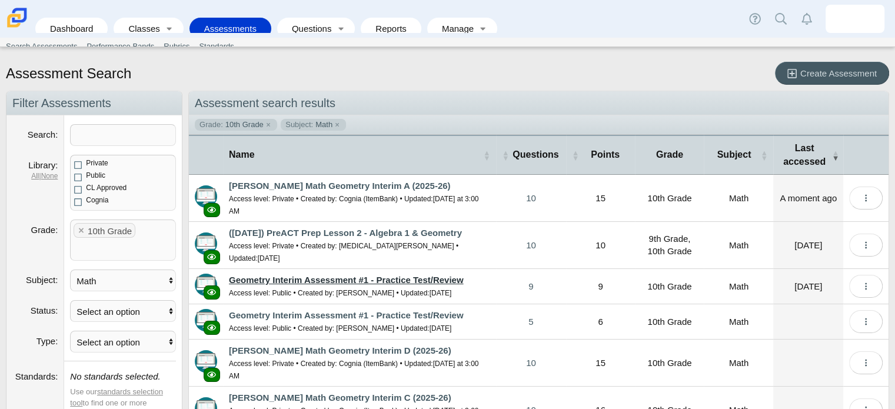
click at [393, 275] on link "Geometry Interim Assessment #1 - Practice Test/Review" at bounding box center [346, 280] width 235 height 10
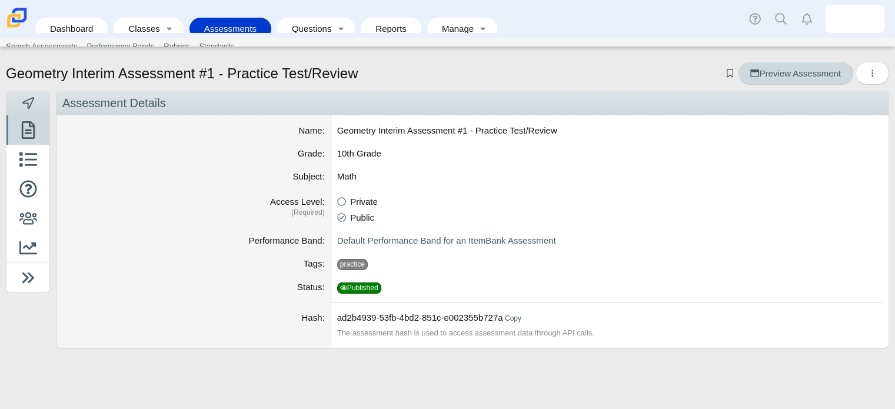
click at [772, 71] on span "Preview Assessment" at bounding box center [795, 73] width 90 height 10
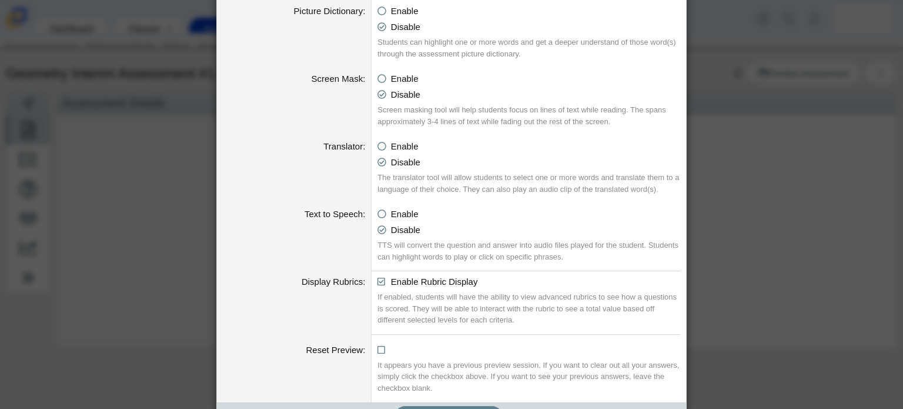
scroll to position [659, 0]
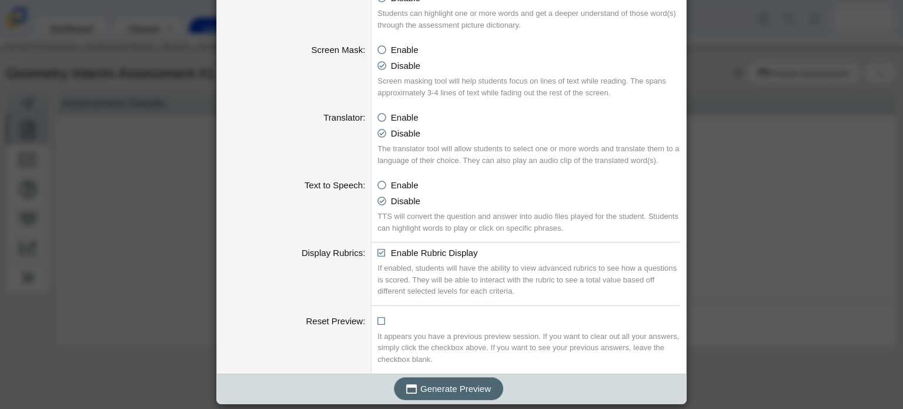
click at [449, 389] on span "Generate Preview" at bounding box center [456, 388] width 71 height 10
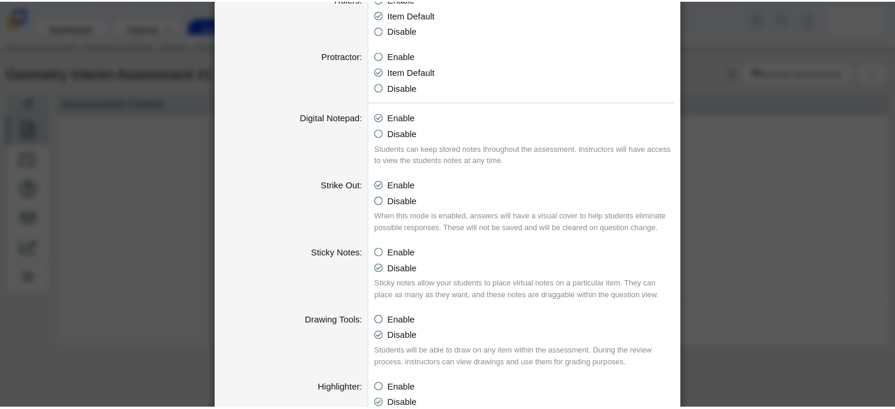
scroll to position [0, 0]
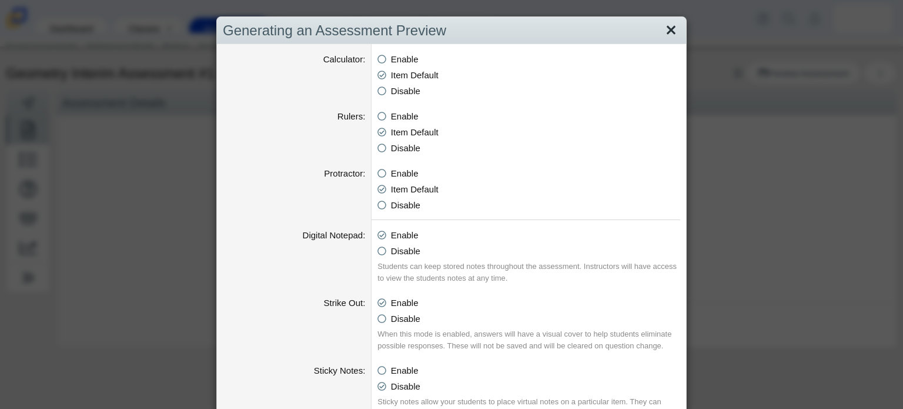
click at [664, 31] on link "Close" at bounding box center [671, 31] width 18 height 20
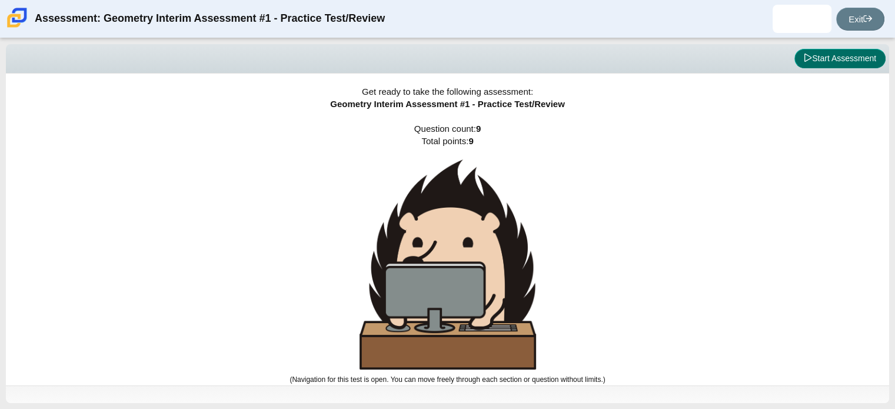
click at [845, 60] on button "Start Assessment" at bounding box center [839, 59] width 91 height 20
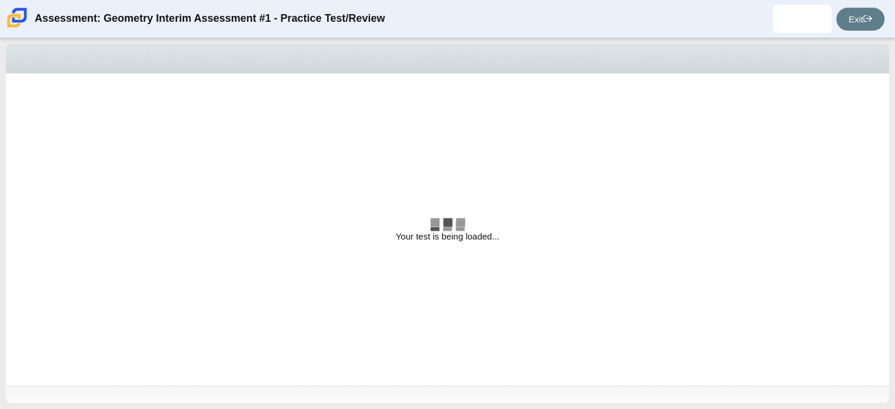
select select "b"
select select "d"
radio input "true"
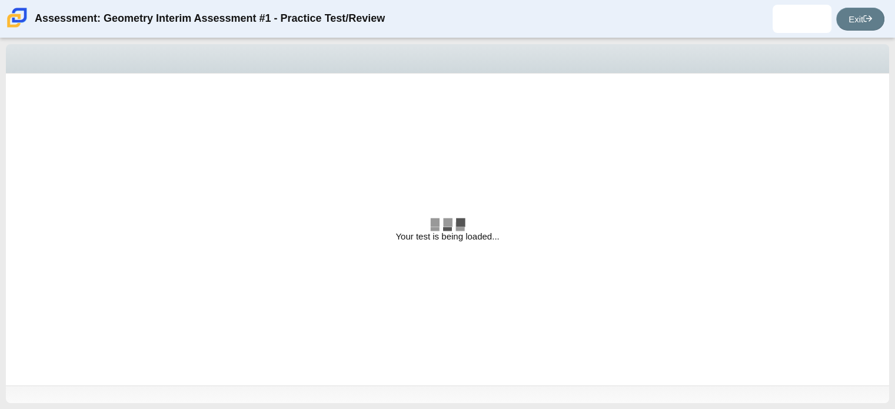
radio input "true"
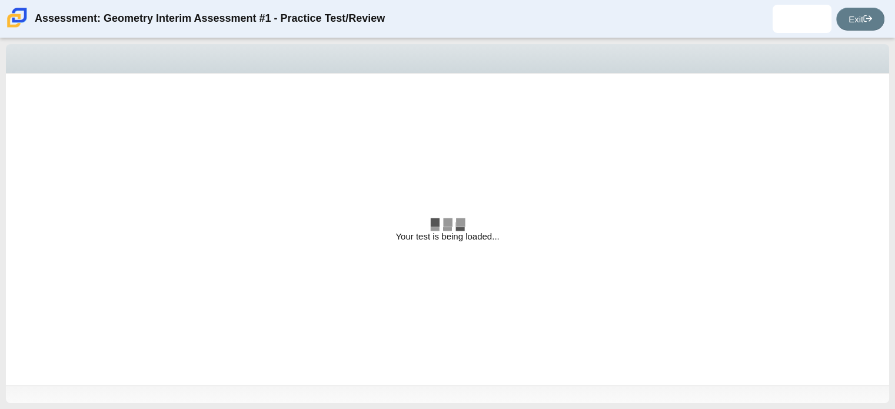
radio input "true"
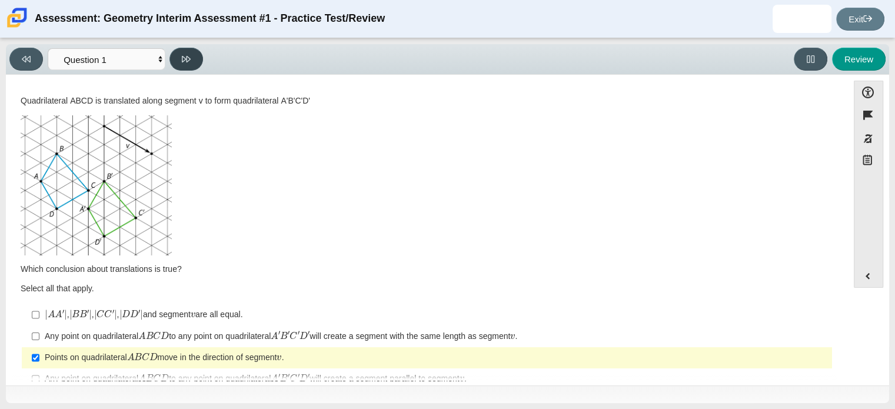
click at [188, 56] on icon at bounding box center [186, 59] width 9 height 9
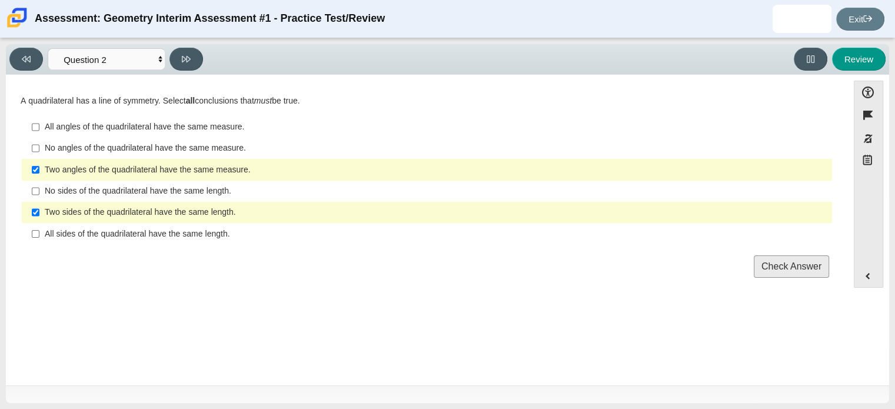
click at [189, 45] on div "Viewing Question 2 of 9 in Pacing Mode Questions Question 1 Question 2 Question…" at bounding box center [447, 59] width 883 height 31
click at [186, 63] on icon at bounding box center [186, 59] width 9 height 9
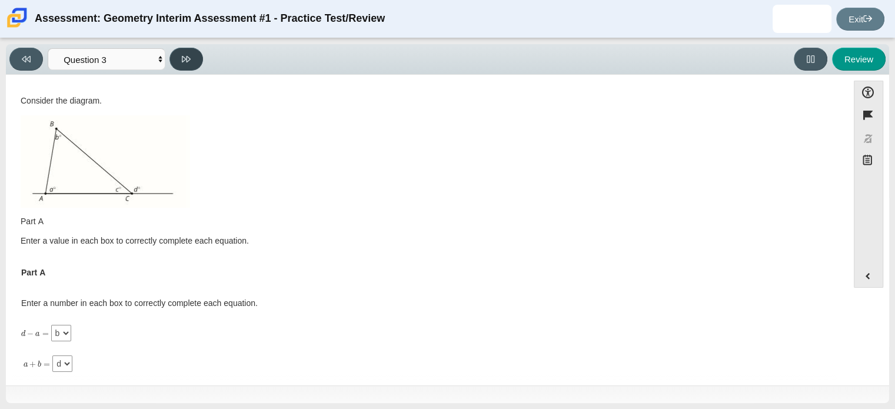
click at [186, 63] on icon at bounding box center [186, 59] width 9 height 9
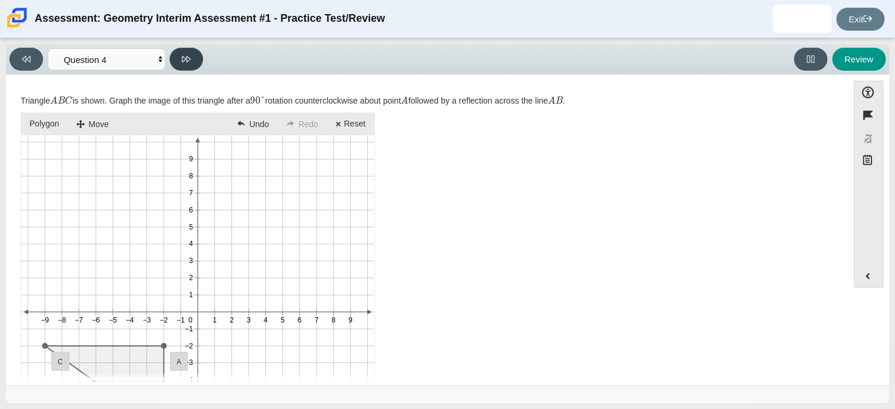
click at [186, 63] on icon at bounding box center [186, 59] width 9 height 9
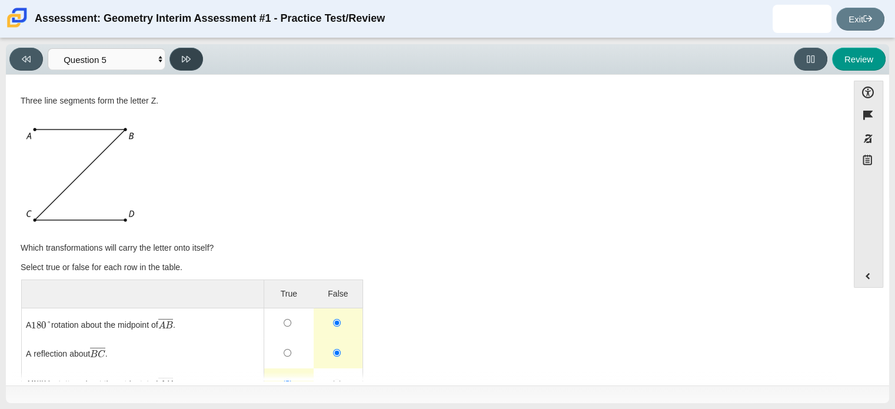
click at [186, 63] on icon at bounding box center [186, 59] width 9 height 9
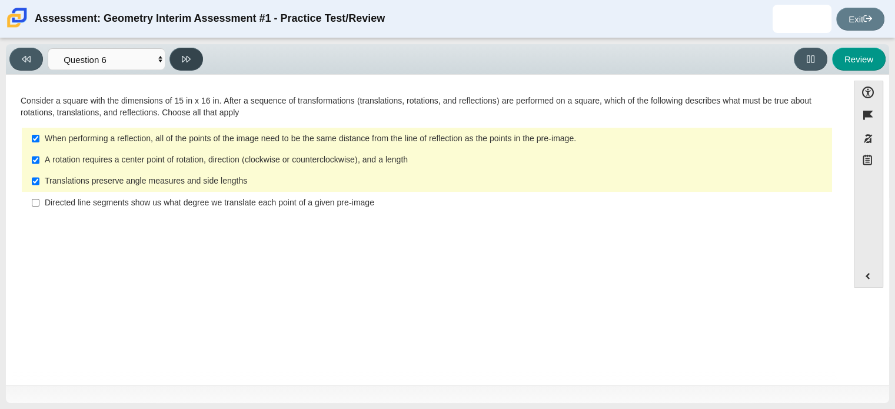
click at [186, 63] on icon at bounding box center [186, 59] width 9 height 9
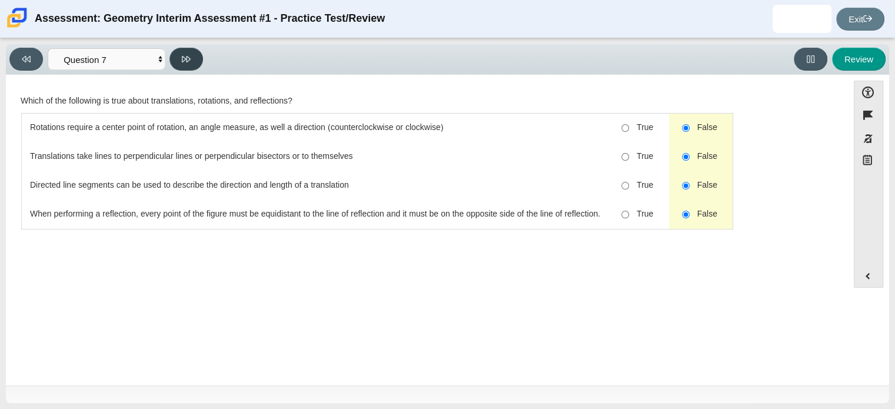
click at [188, 63] on icon at bounding box center [186, 59] width 9 height 9
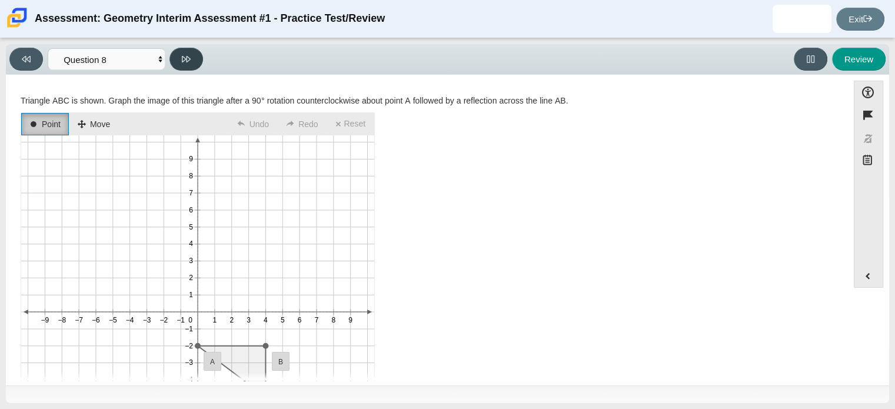
click at [188, 63] on icon at bounding box center [186, 59] width 9 height 9
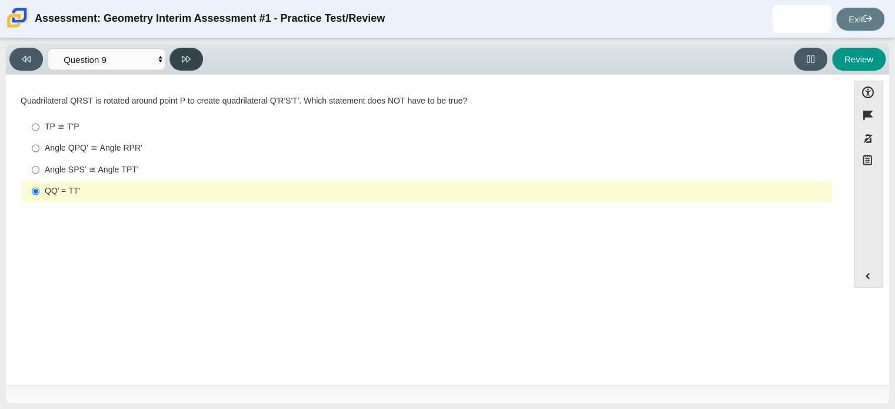
click at [188, 63] on icon at bounding box center [186, 59] width 9 height 9
select select "review"
